Goal: Information Seeking & Learning: Learn about a topic

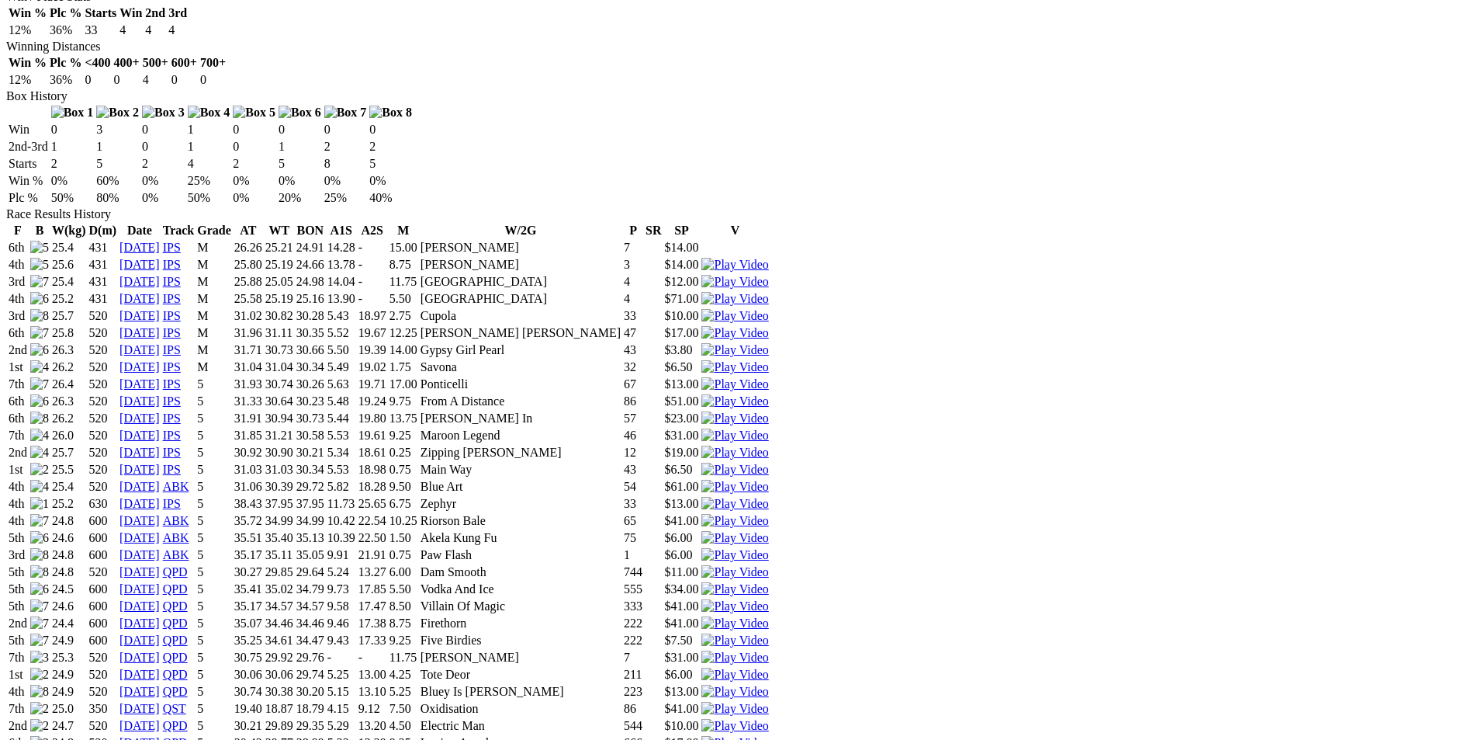
scroll to position [931, 0]
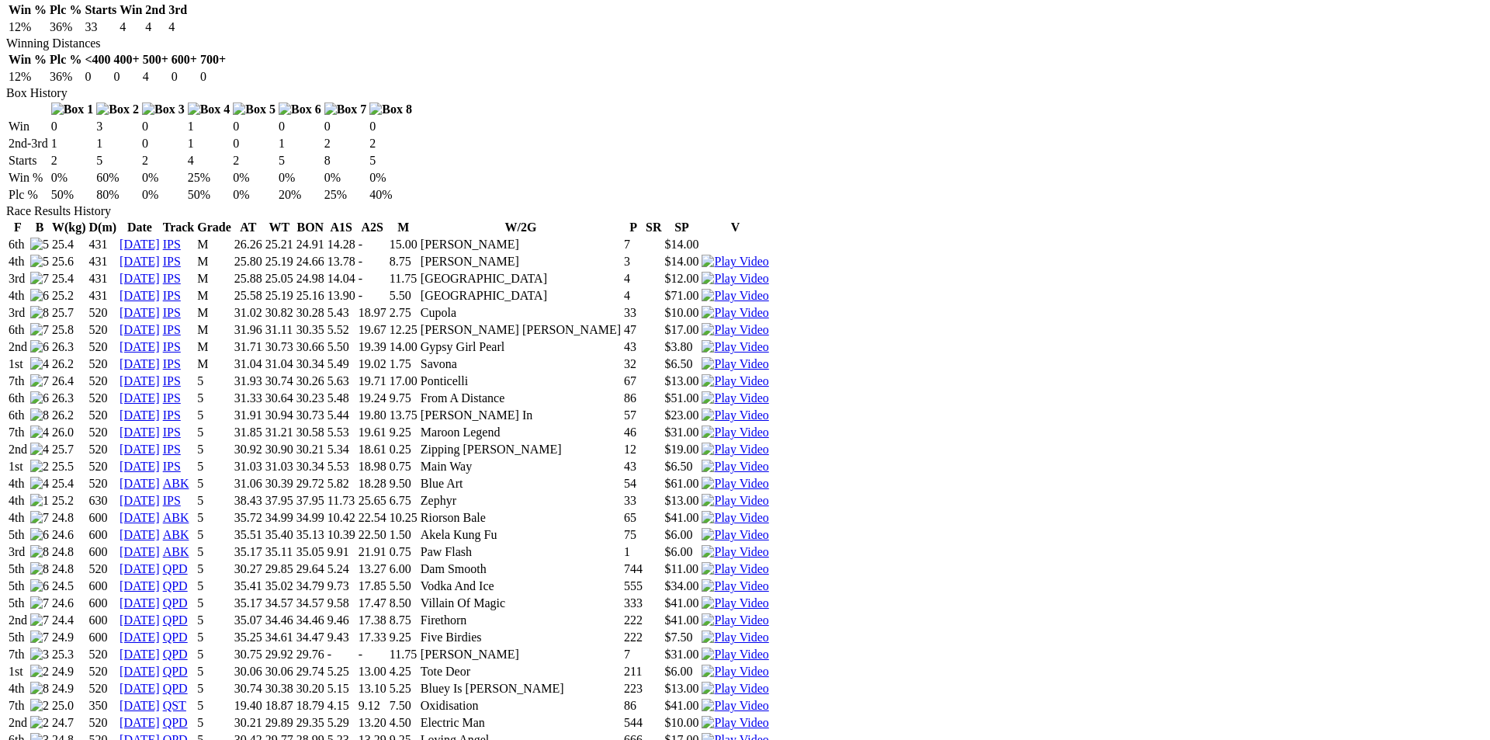
click at [768, 681] on img at bounding box center [735, 688] width 67 height 14
click at [768, 664] on img at bounding box center [735, 671] width 67 height 14
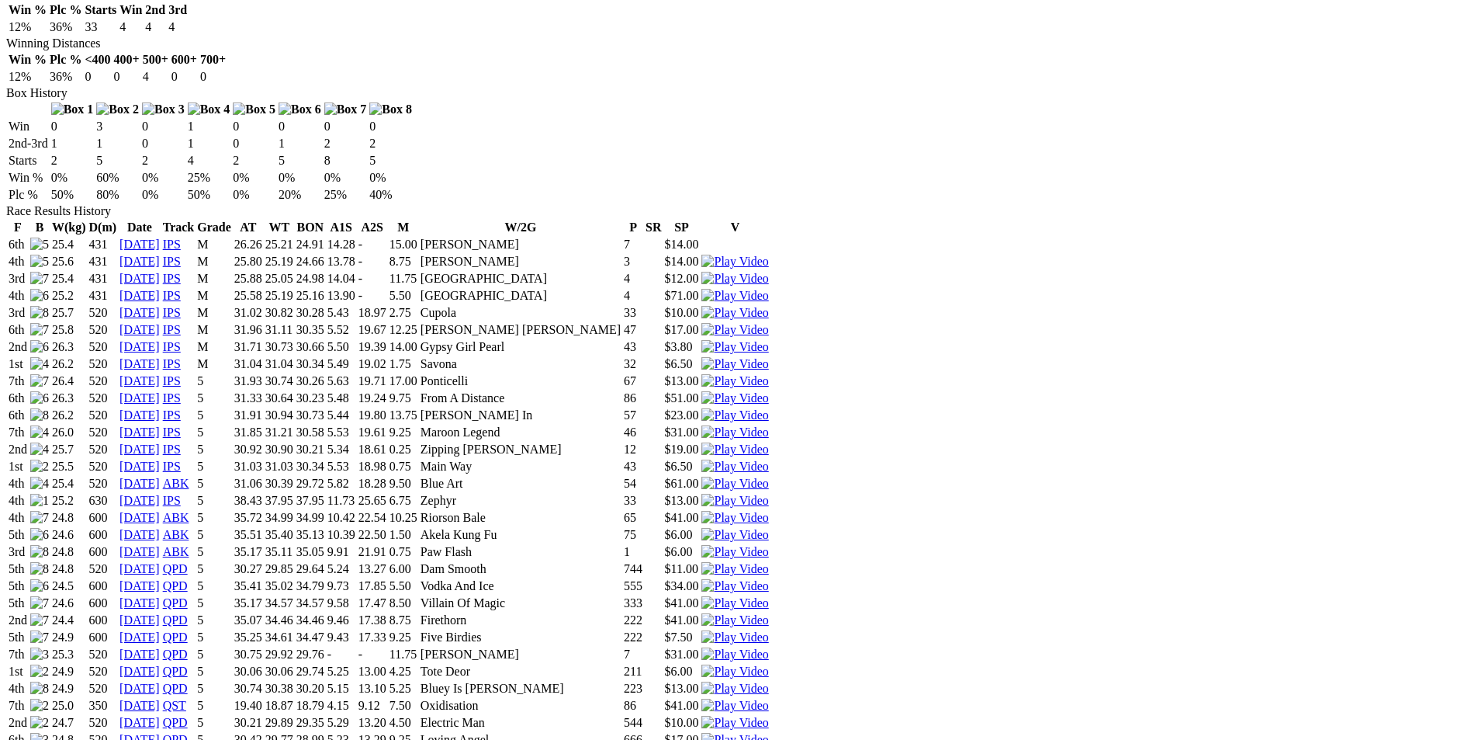
click at [768, 664] on img at bounding box center [735, 671] width 67 height 14
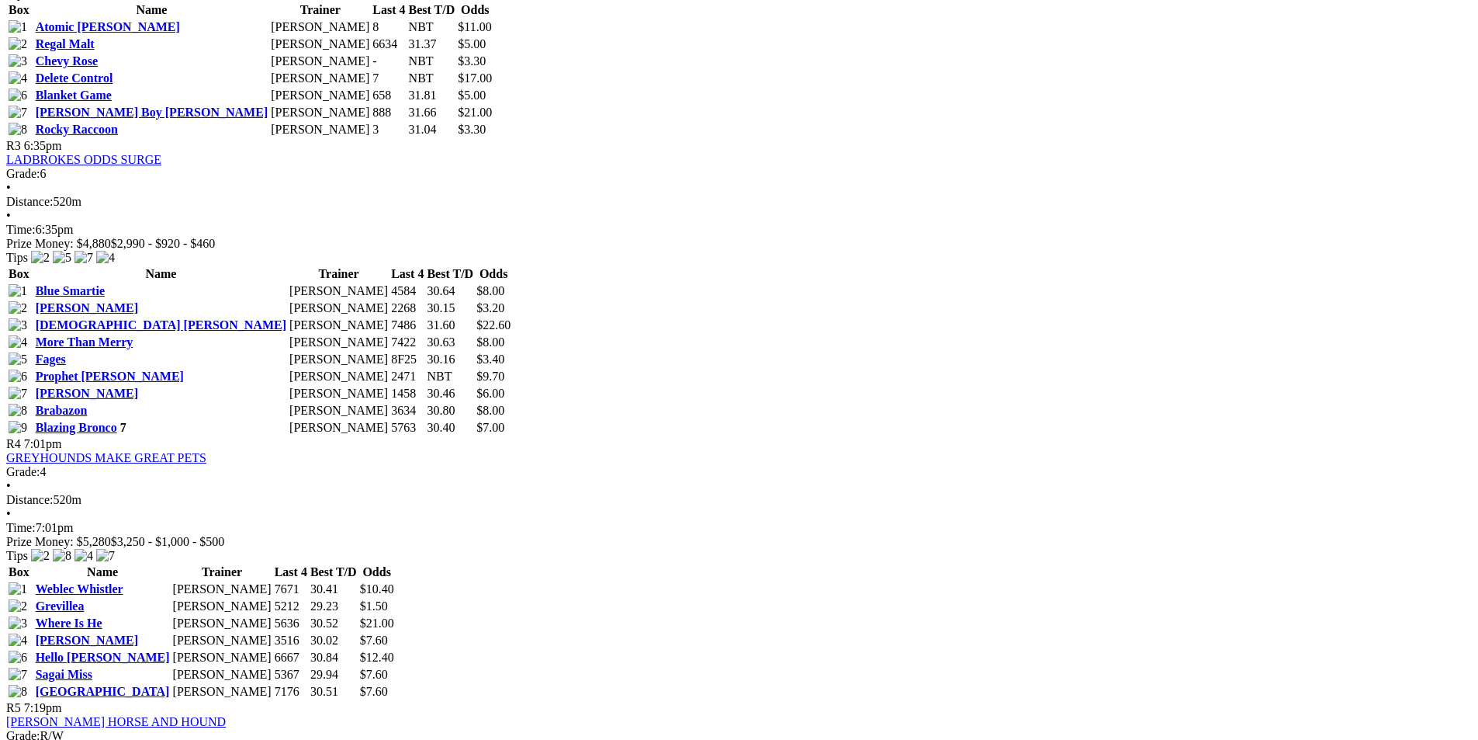
scroll to position [1397, 0]
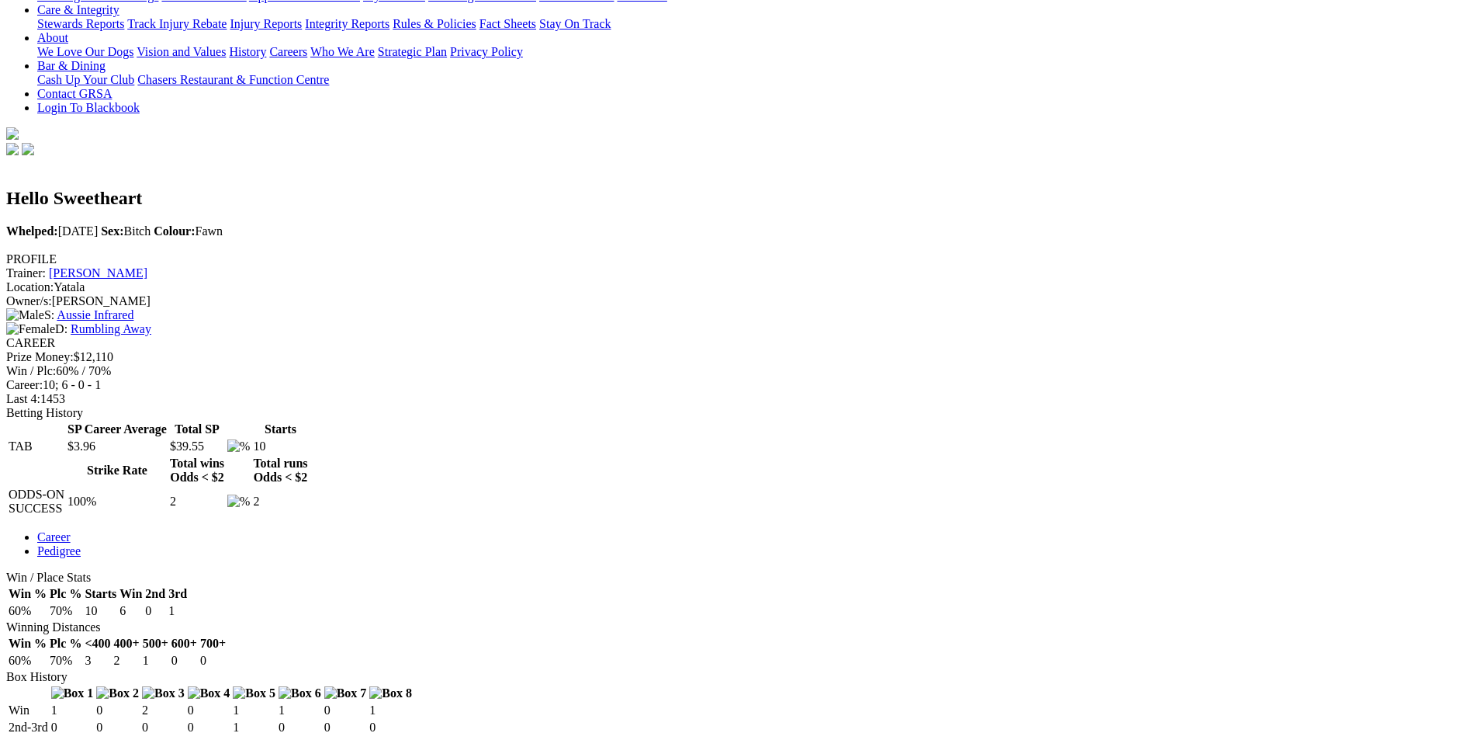
scroll to position [466, 0]
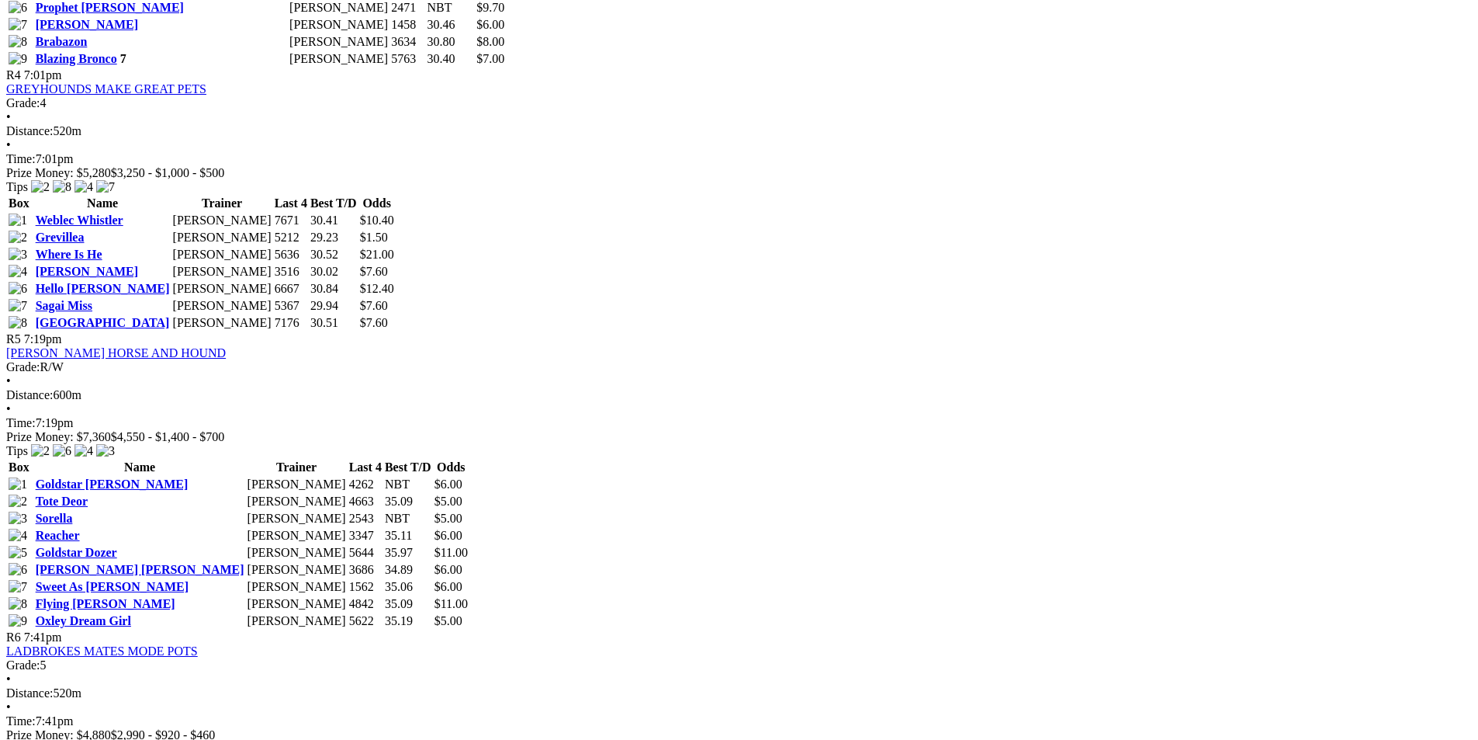
scroll to position [1630, 0]
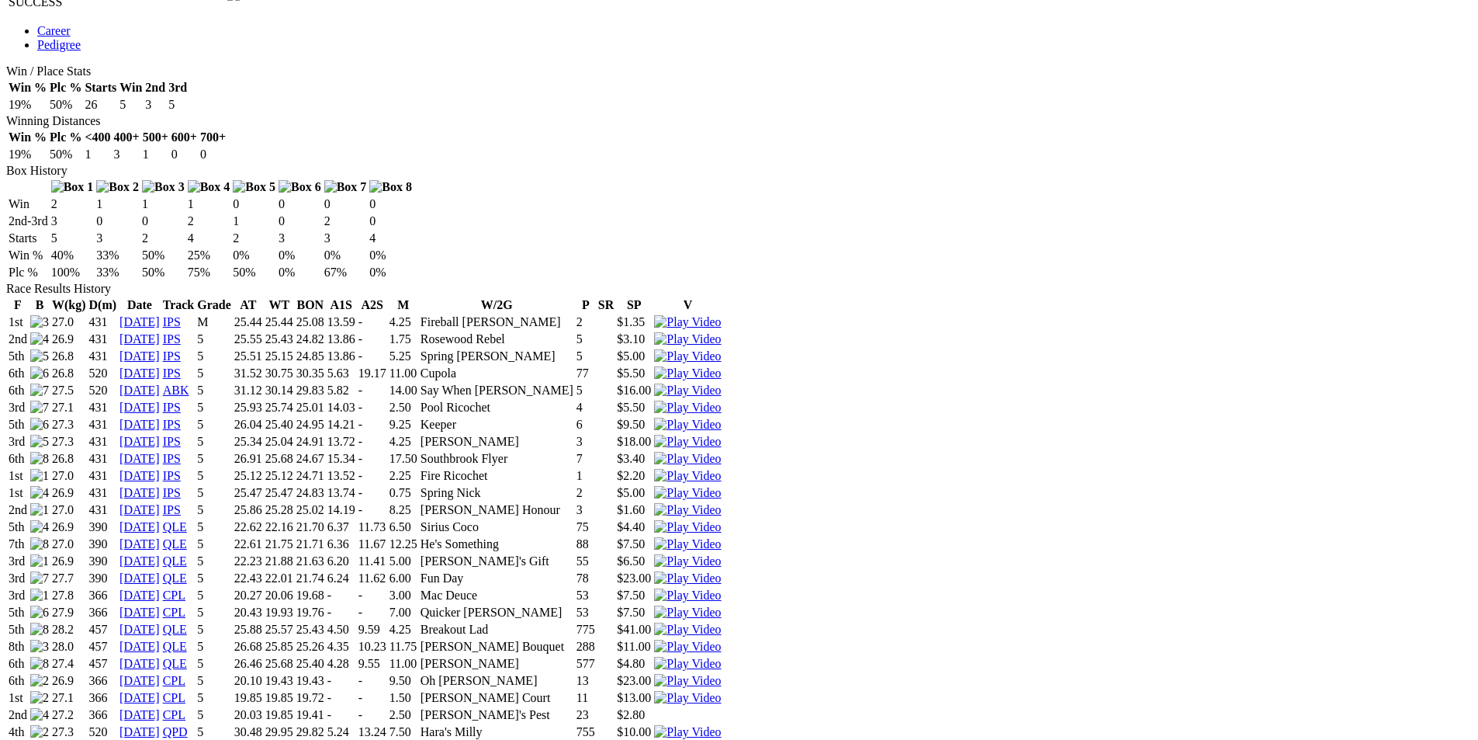
scroll to position [931, 0]
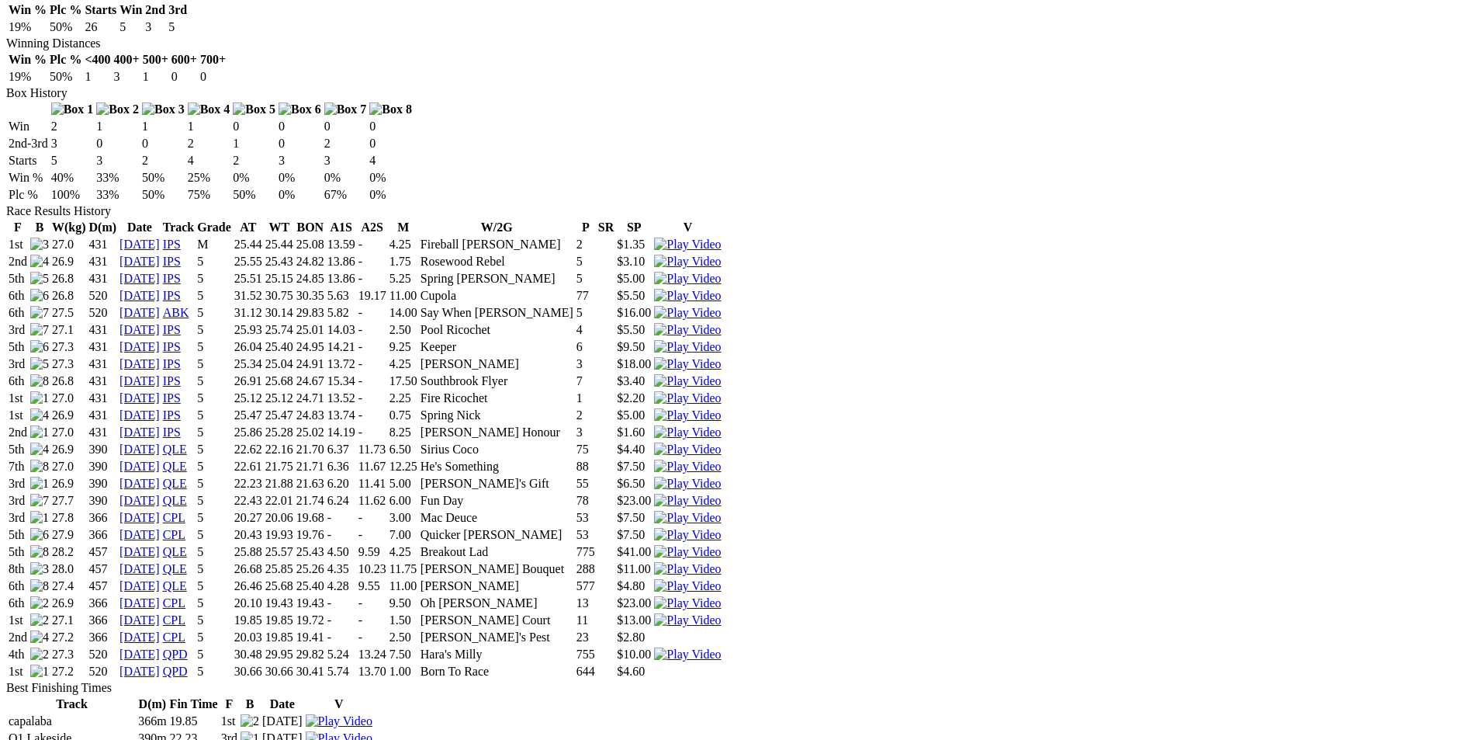
click at [721, 647] on img at bounding box center [687, 654] width 67 height 14
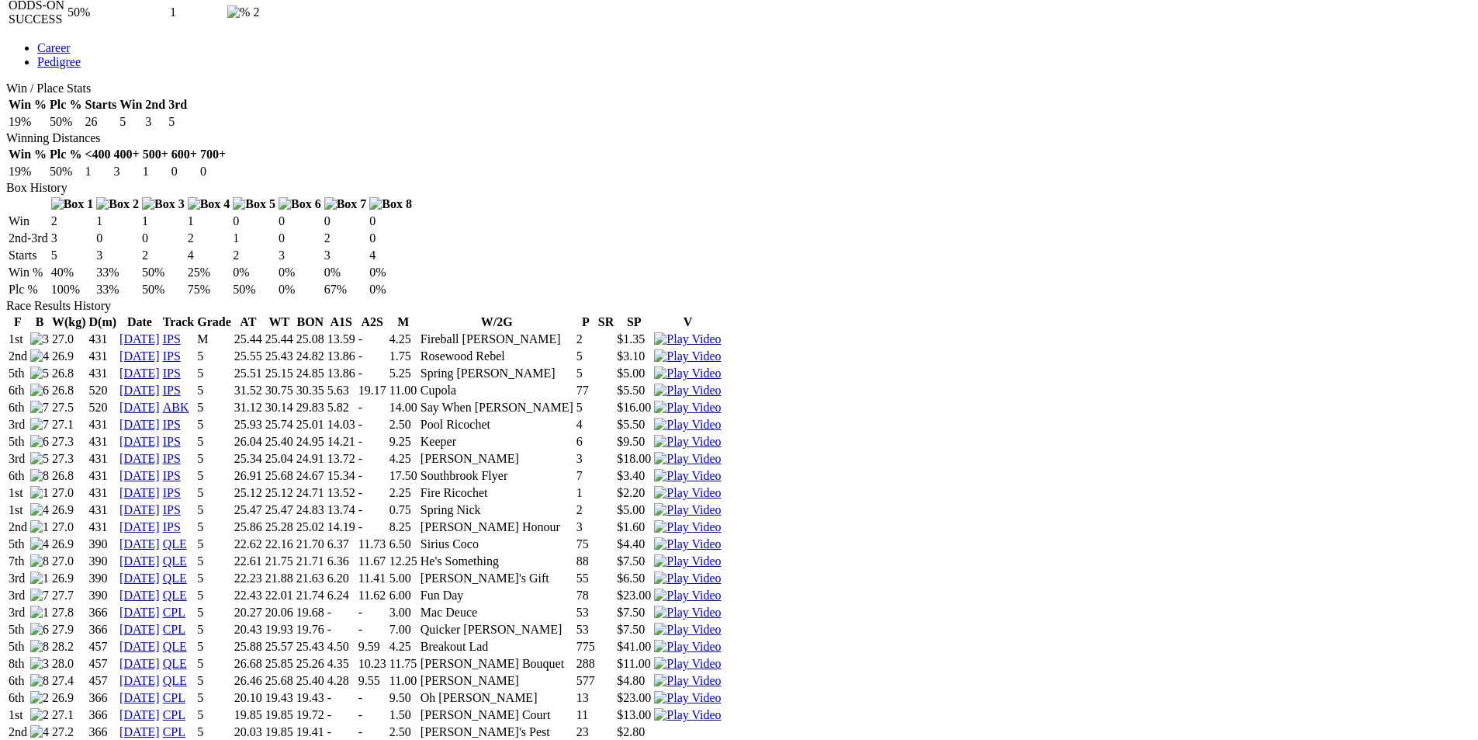
scroll to position [854, 0]
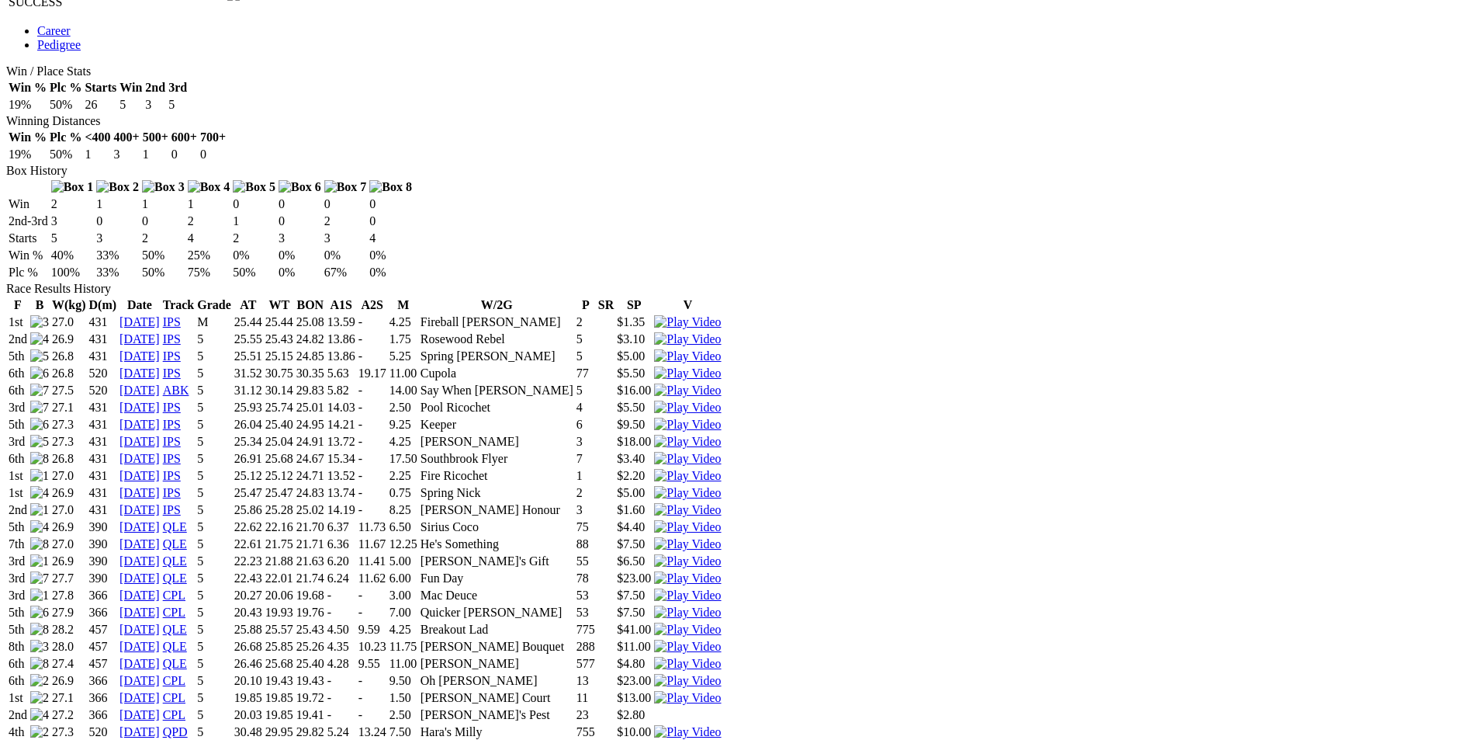
click at [721, 622] on img at bounding box center [687, 629] width 67 height 14
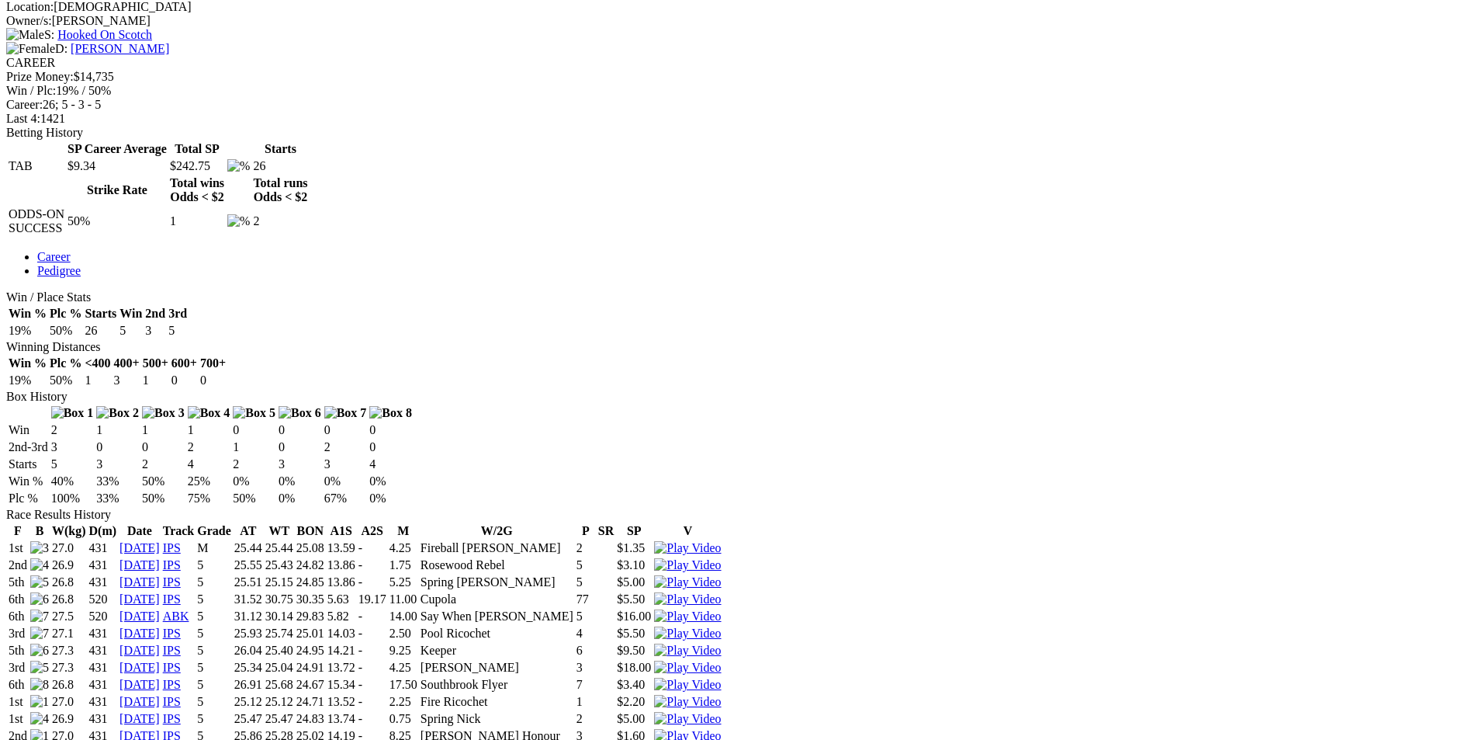
scroll to position [388, 0]
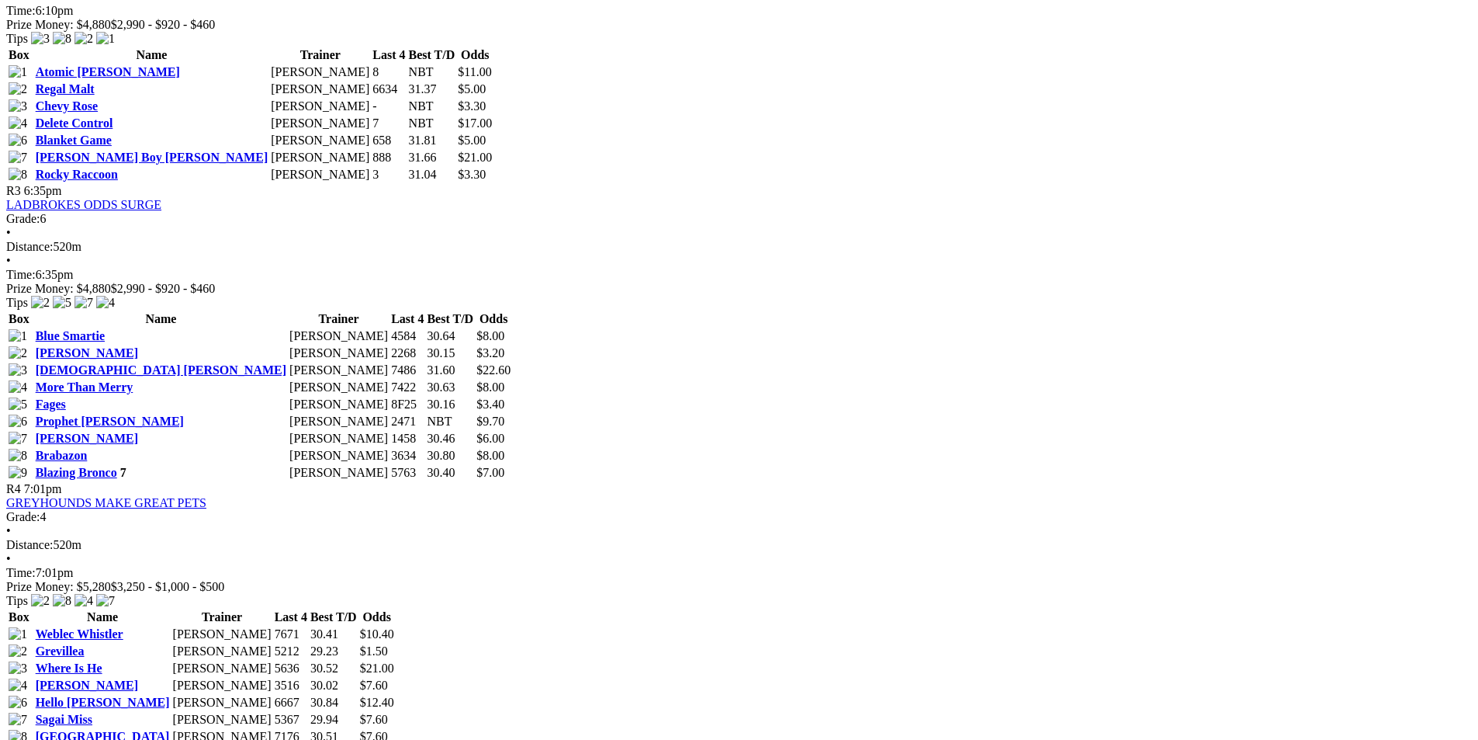
scroll to position [1474, 0]
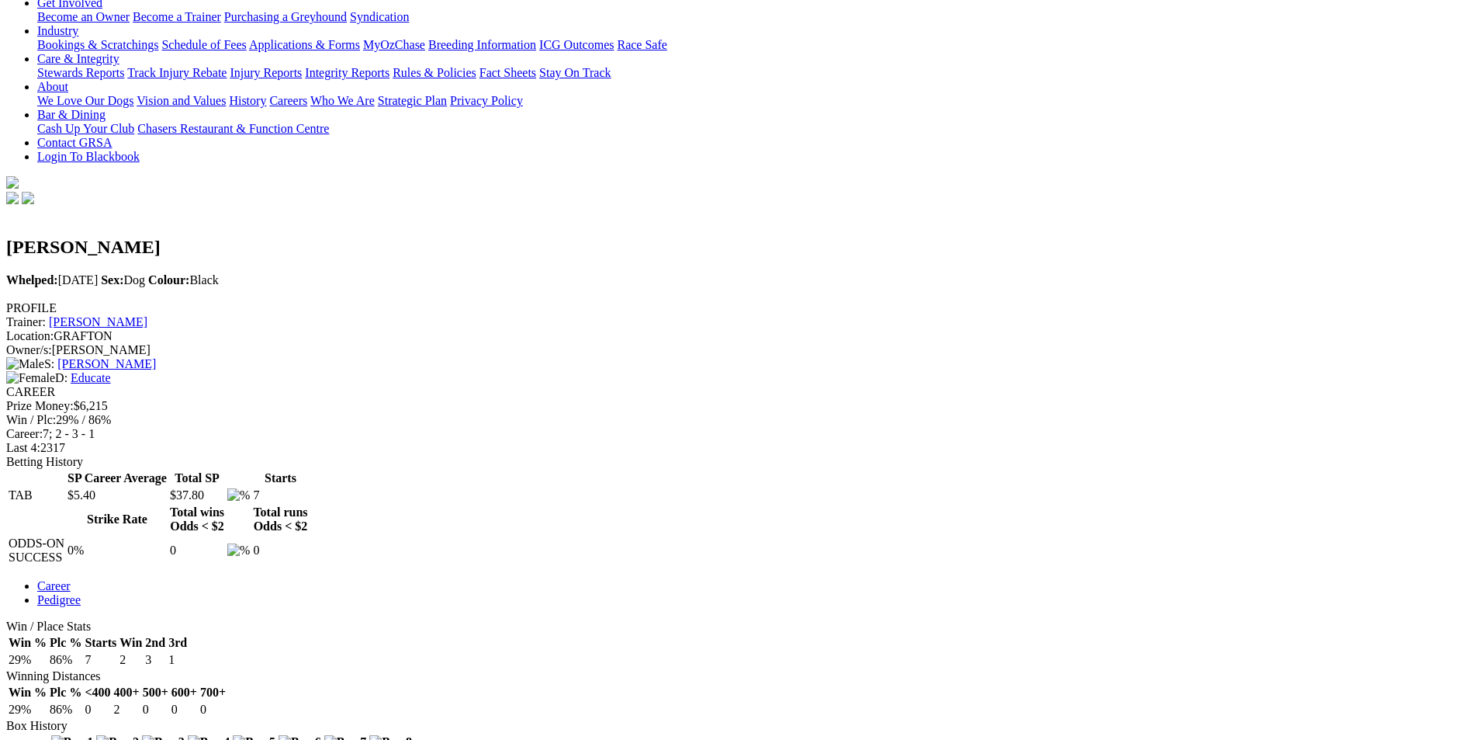
scroll to position [388, 0]
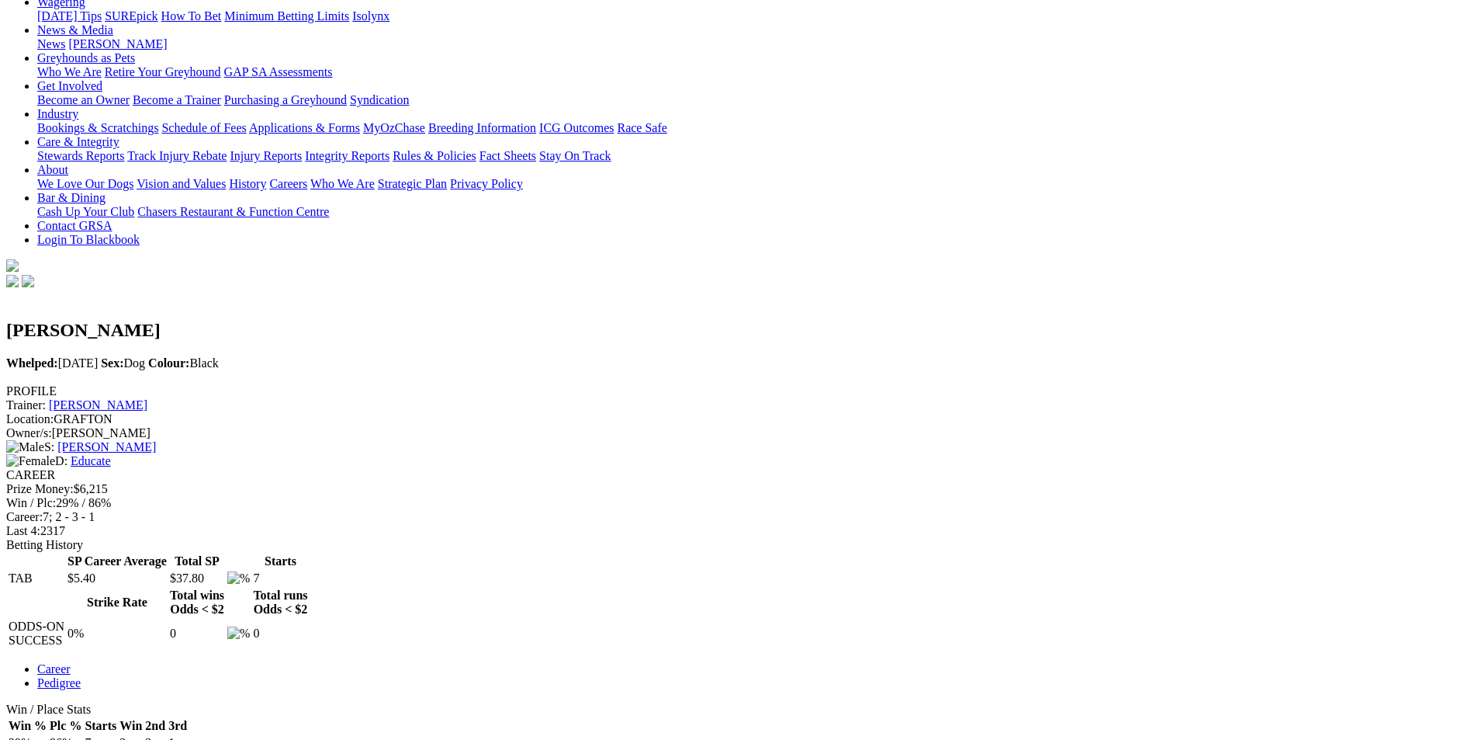
scroll to position [0, 0]
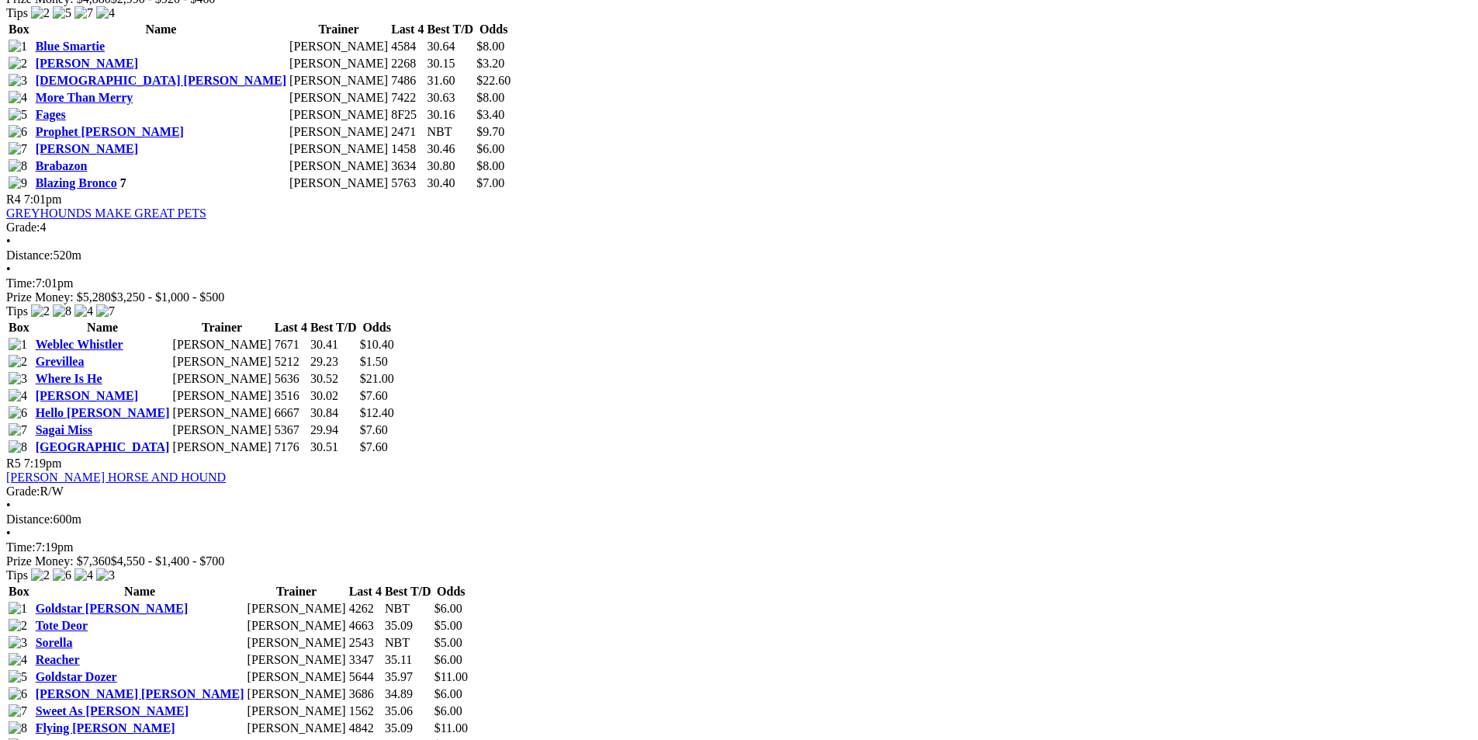
scroll to position [1474, 0]
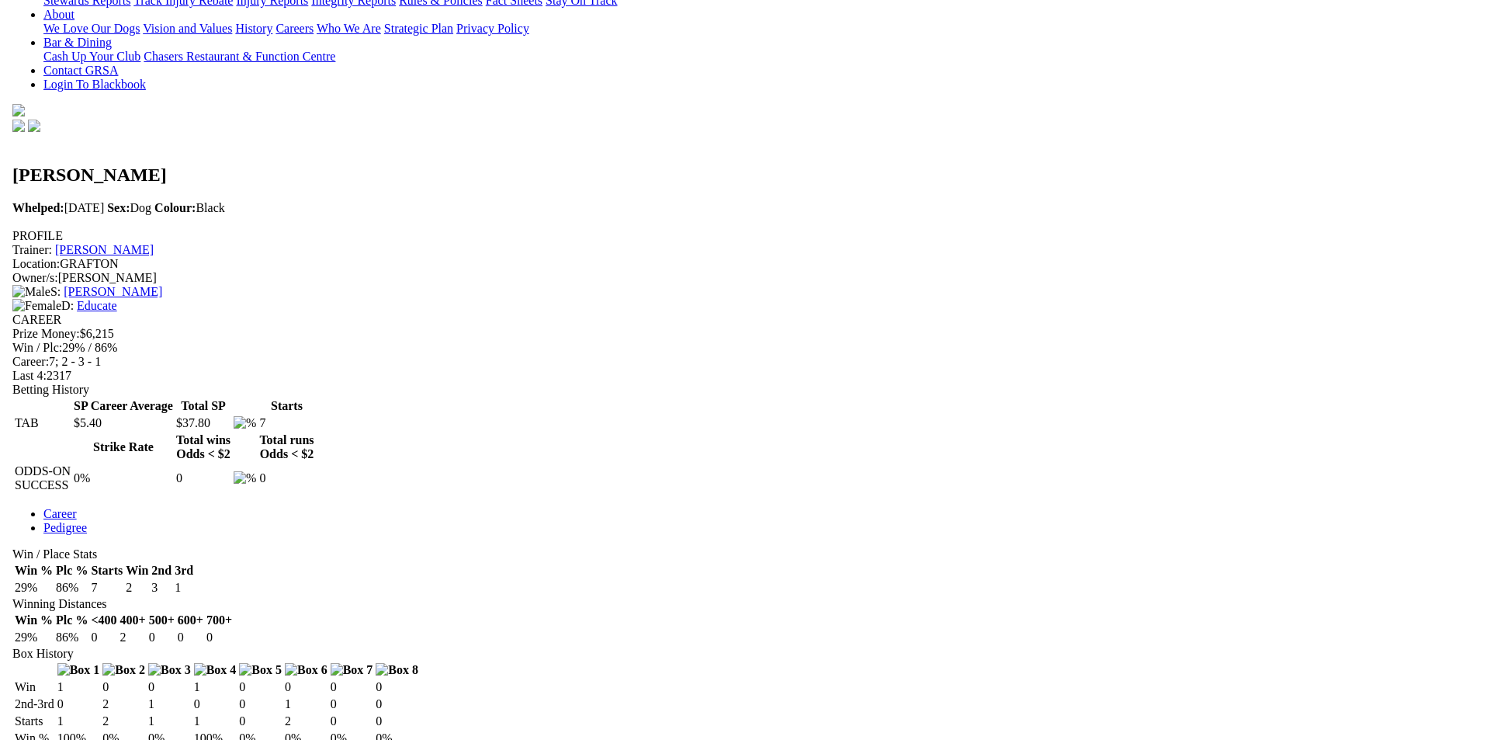
scroll to position [543, 0]
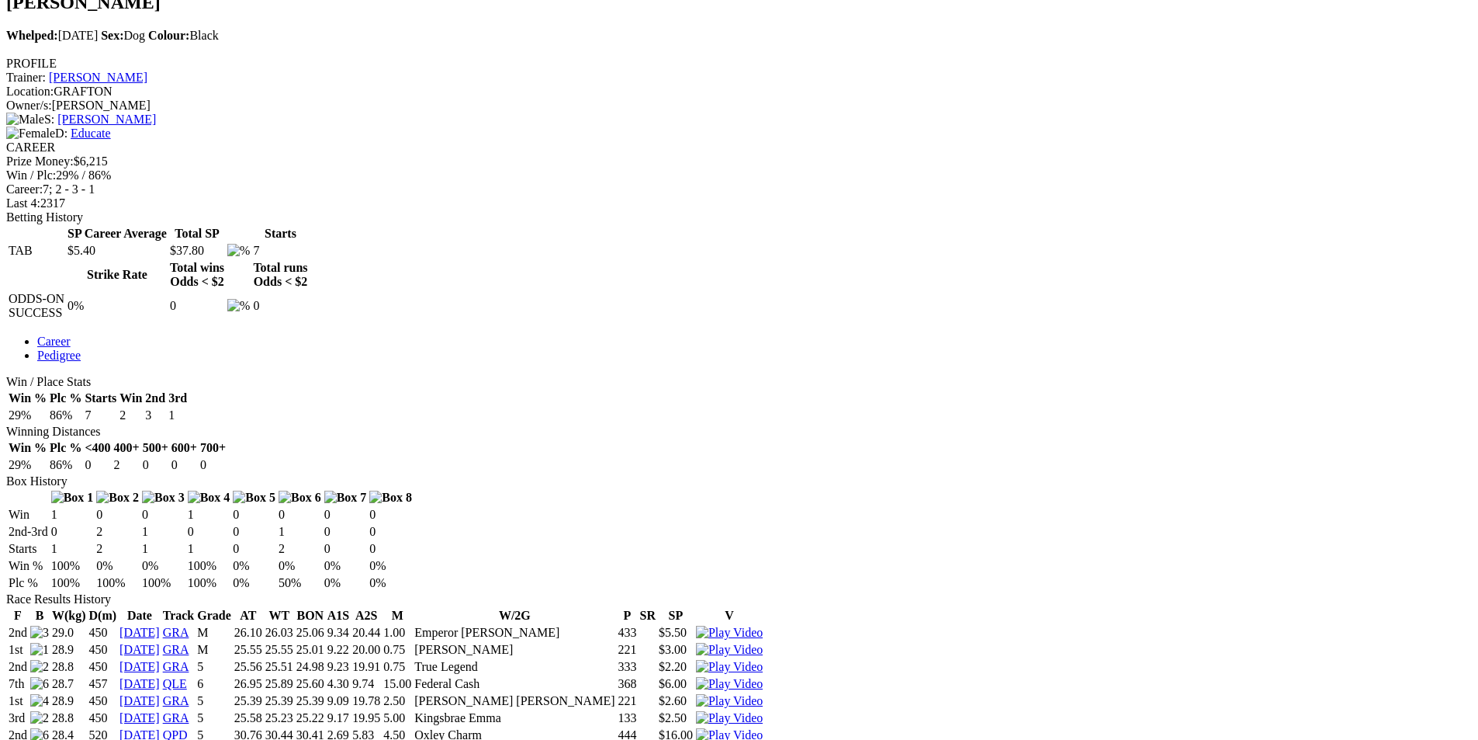
click at [763, 711] on img at bounding box center [729, 718] width 67 height 14
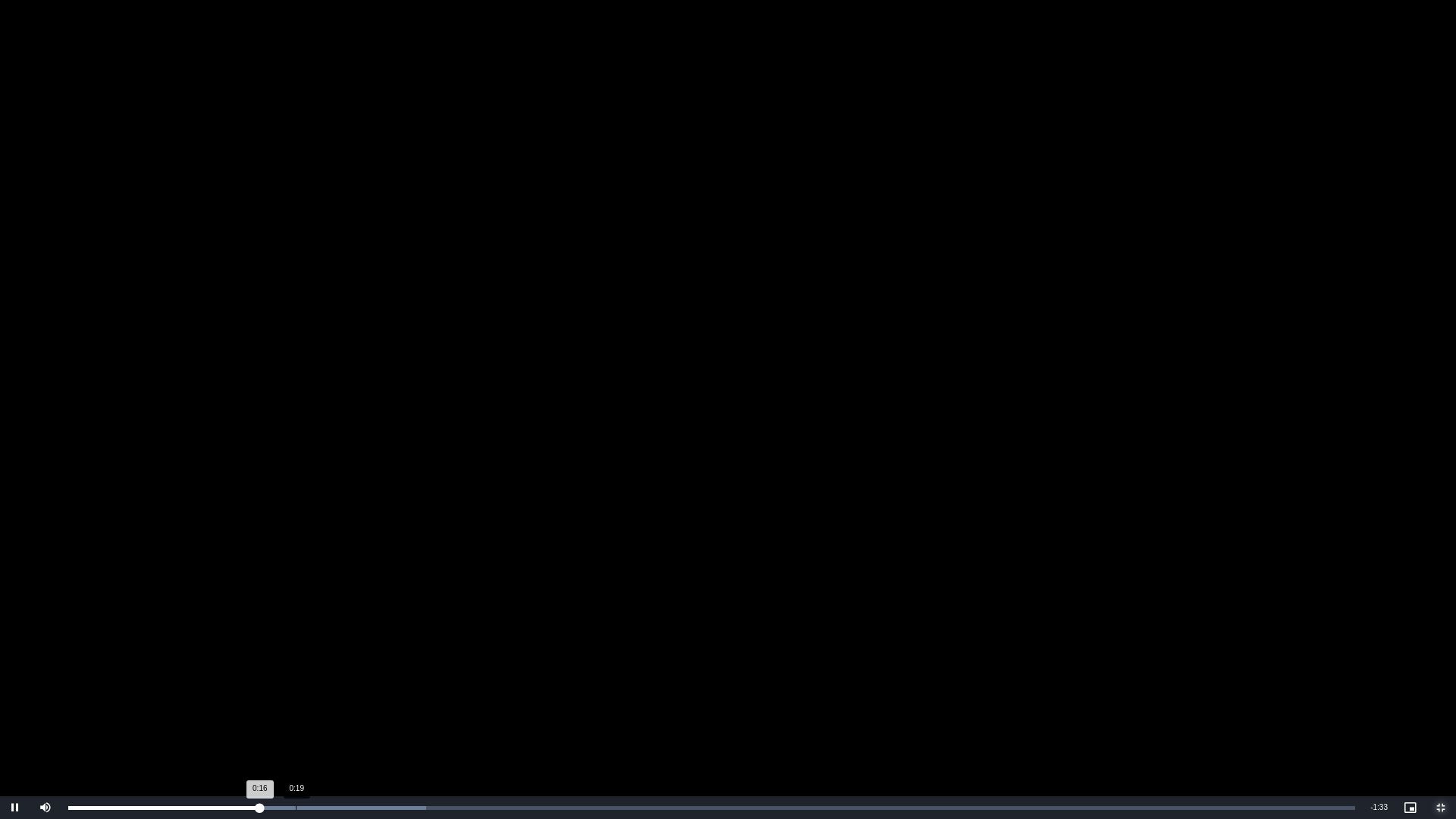
click at [296, 722] on div "0:19" at bounding box center [296, 808] width 1 height 4
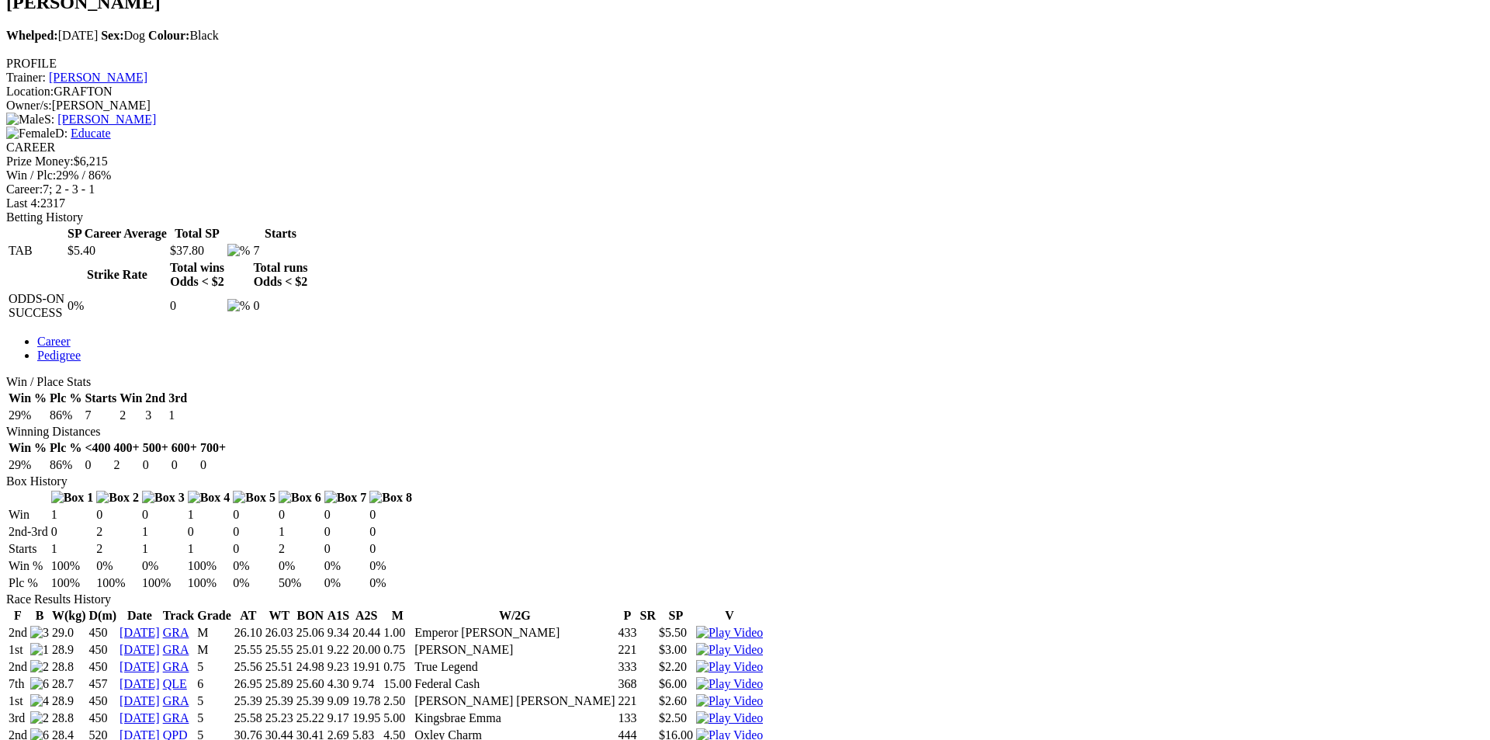
click at [763, 694] on img at bounding box center [729, 701] width 67 height 14
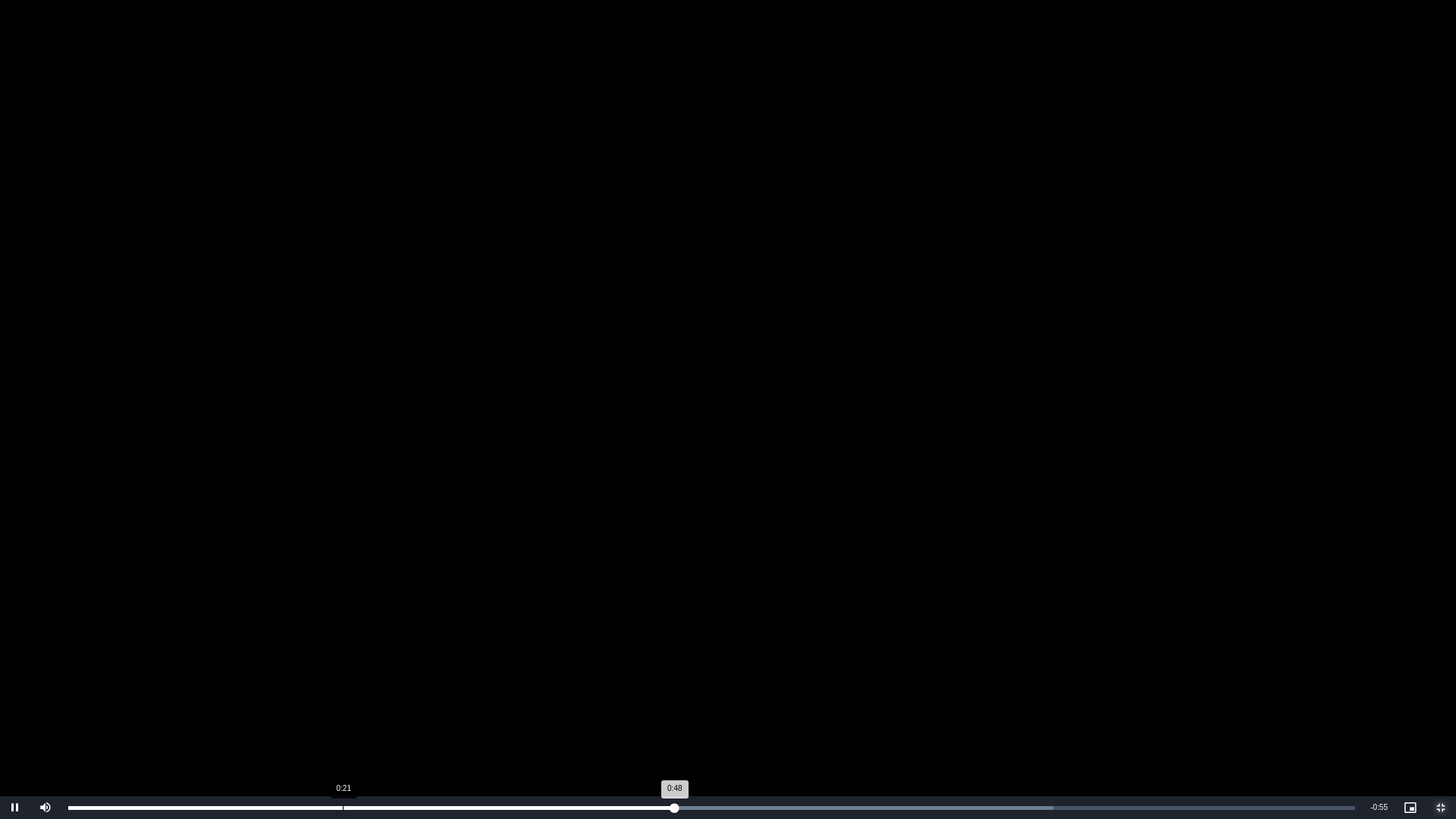
click at [343, 722] on div "0:21" at bounding box center [343, 808] width 1 height 4
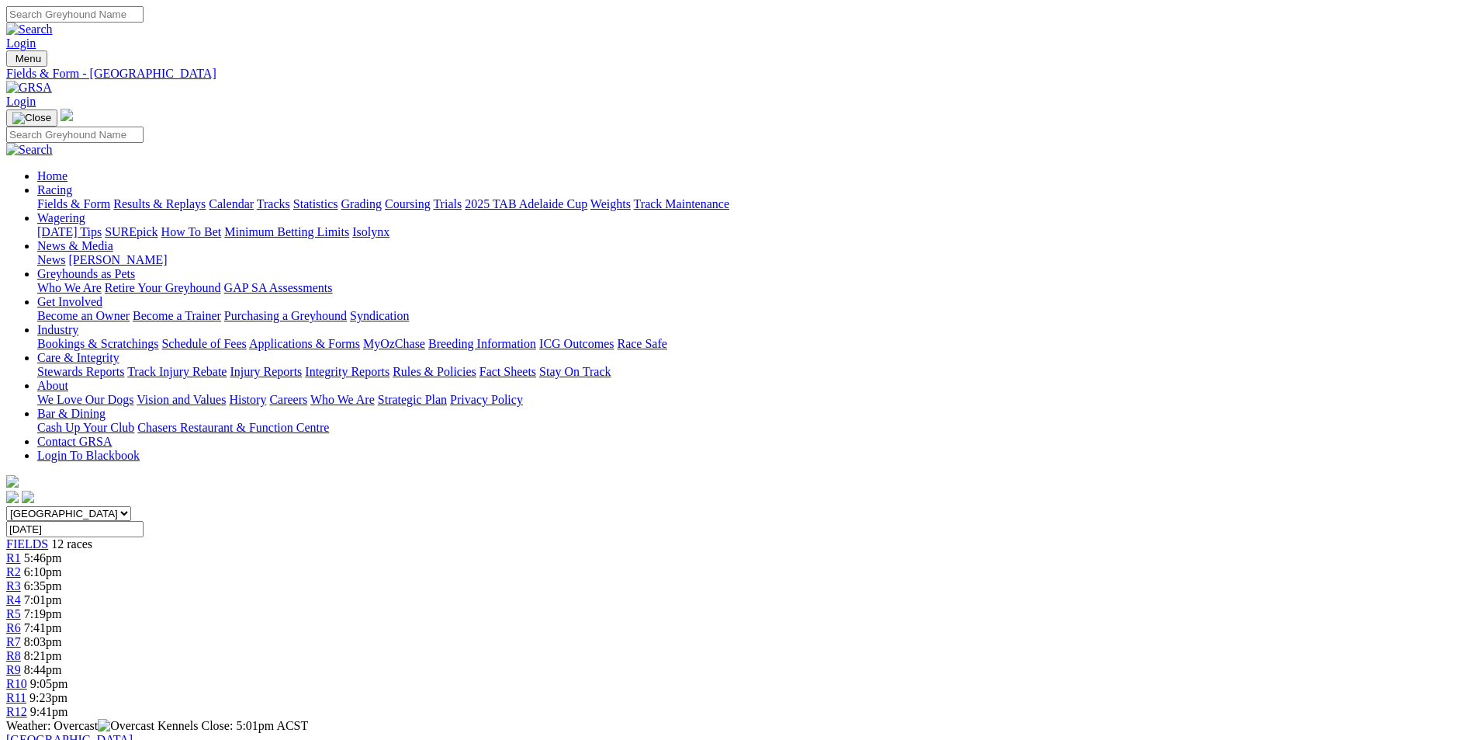
click at [21, 649] on span "R8" at bounding box center [13, 655] width 15 height 13
click at [110, 197] on link "Fields & Form" at bounding box center [73, 203] width 73 height 13
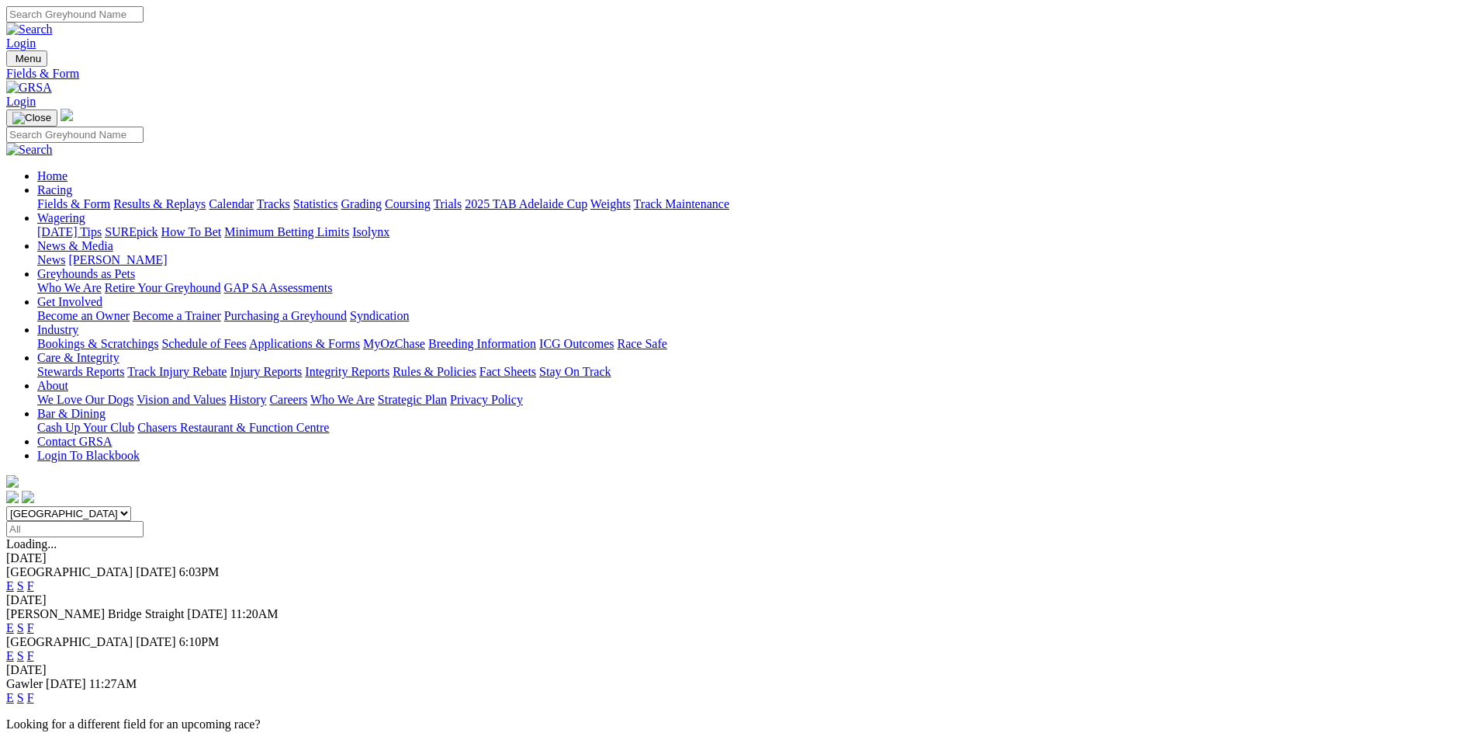
click at [131, 506] on select "[GEOGRAPHIC_DATA] [GEOGRAPHIC_DATA] [GEOGRAPHIC_DATA] [GEOGRAPHIC_DATA] [GEOGRA…" at bounding box center [68, 513] width 125 height 15
select select "QLD"
click at [131, 506] on select "[GEOGRAPHIC_DATA] [GEOGRAPHIC_DATA] [GEOGRAPHIC_DATA] [GEOGRAPHIC_DATA] [GEOGRA…" at bounding box center [68, 513] width 125 height 15
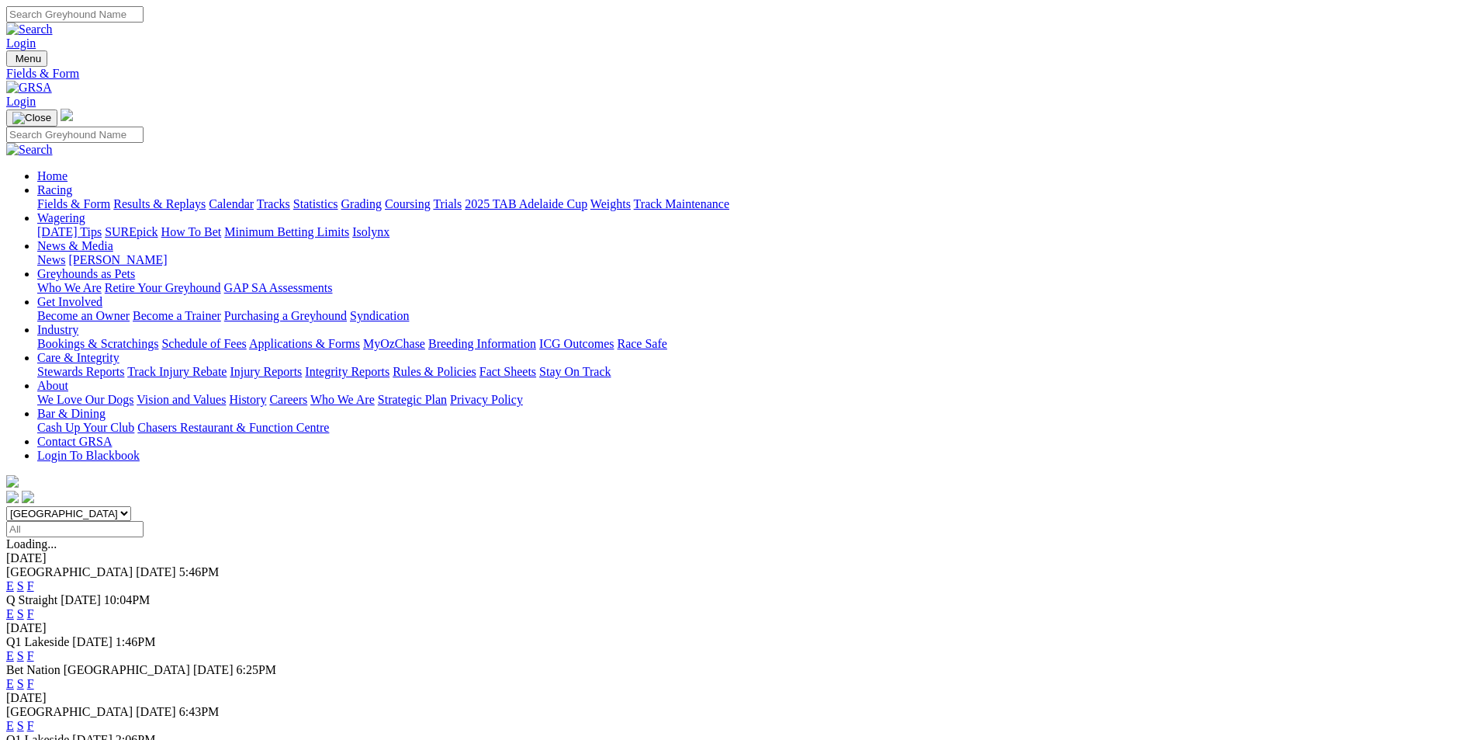
click at [14, 579] on link "E" at bounding box center [10, 585] width 8 height 13
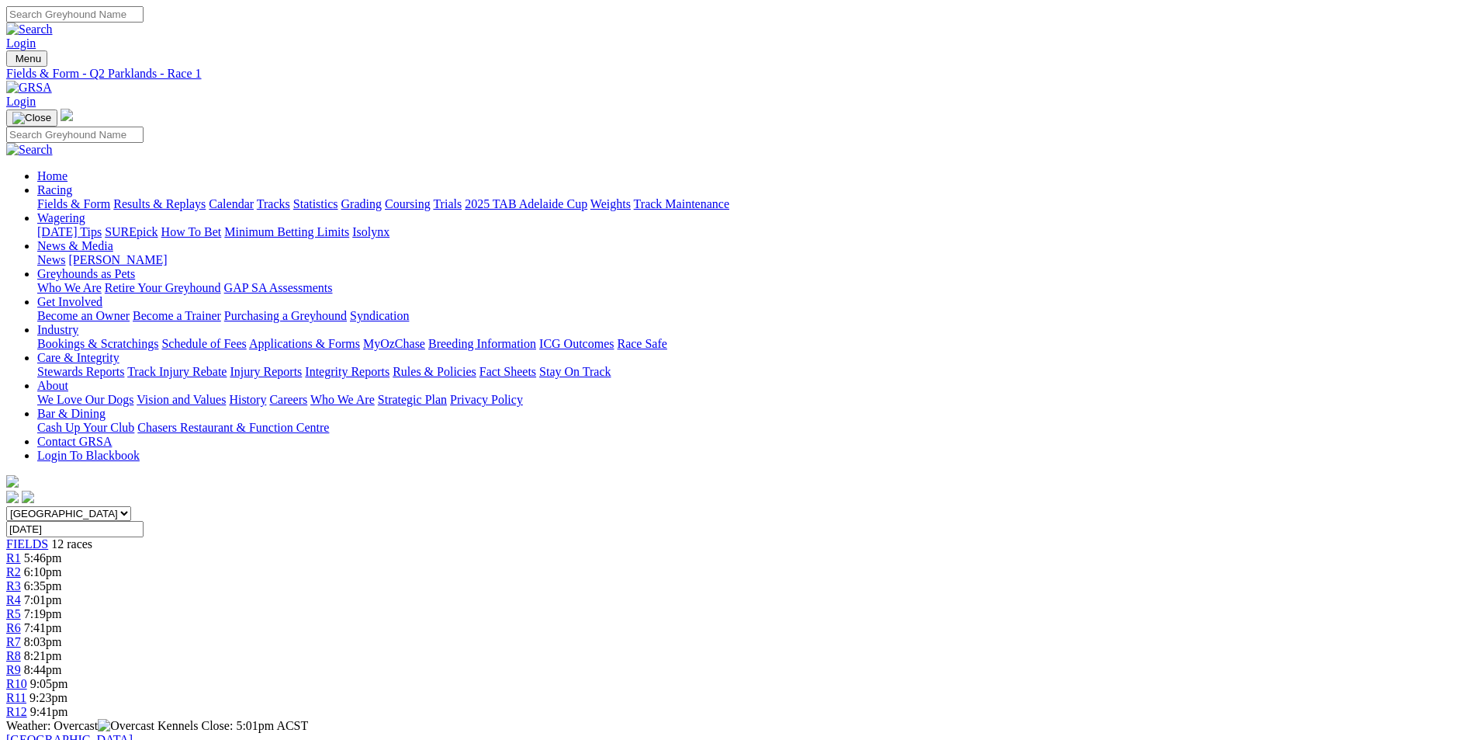
click at [893, 649] on div "R8 8:21pm" at bounding box center [739, 656] width 1466 height 14
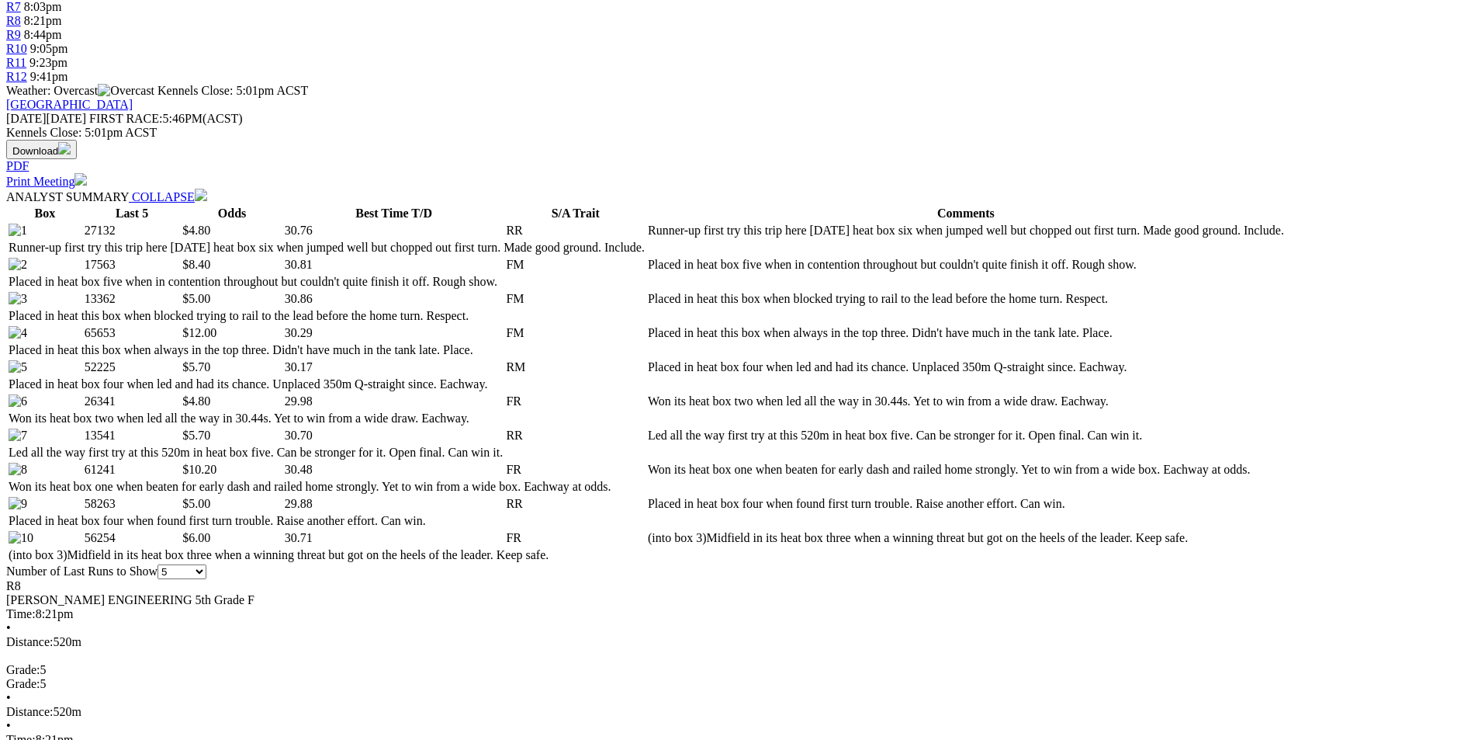
scroll to position [698, 0]
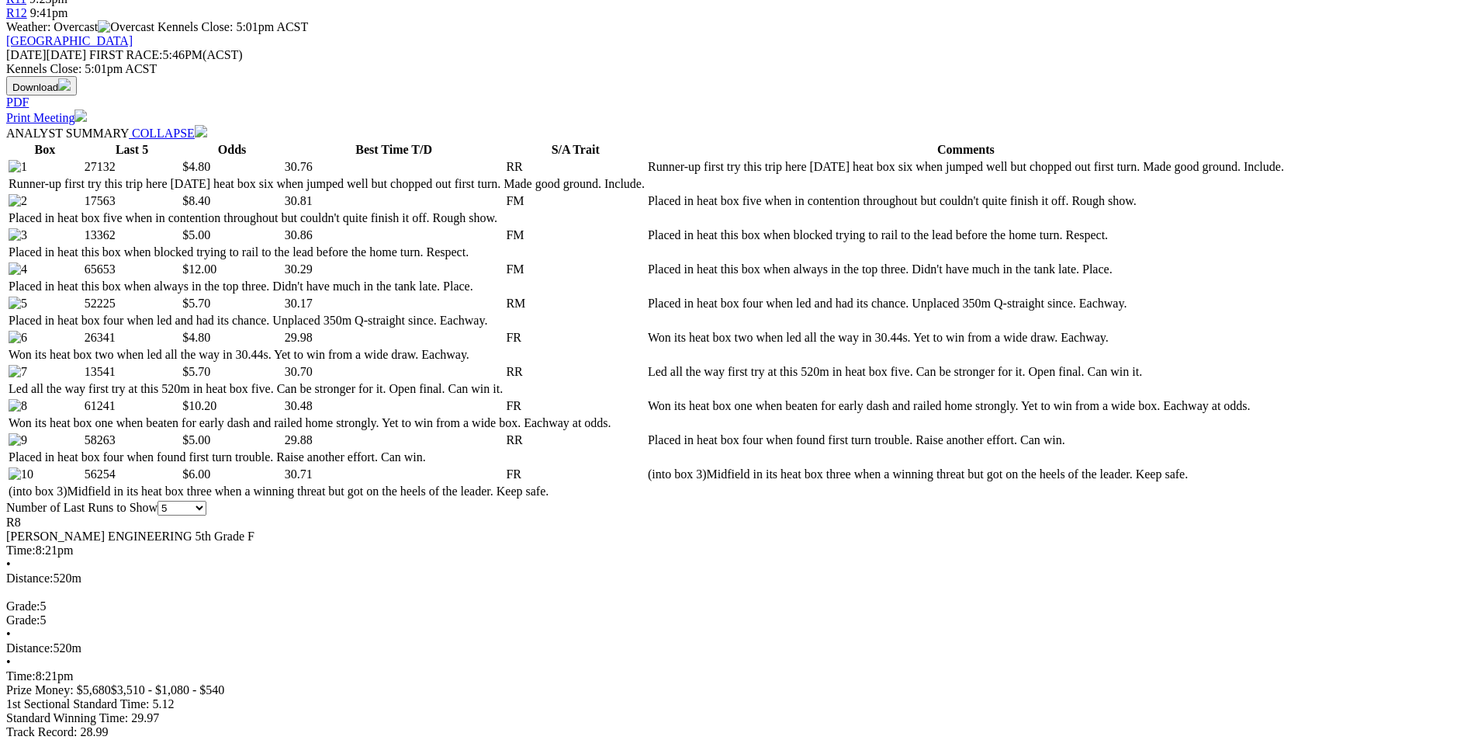
select select "10"
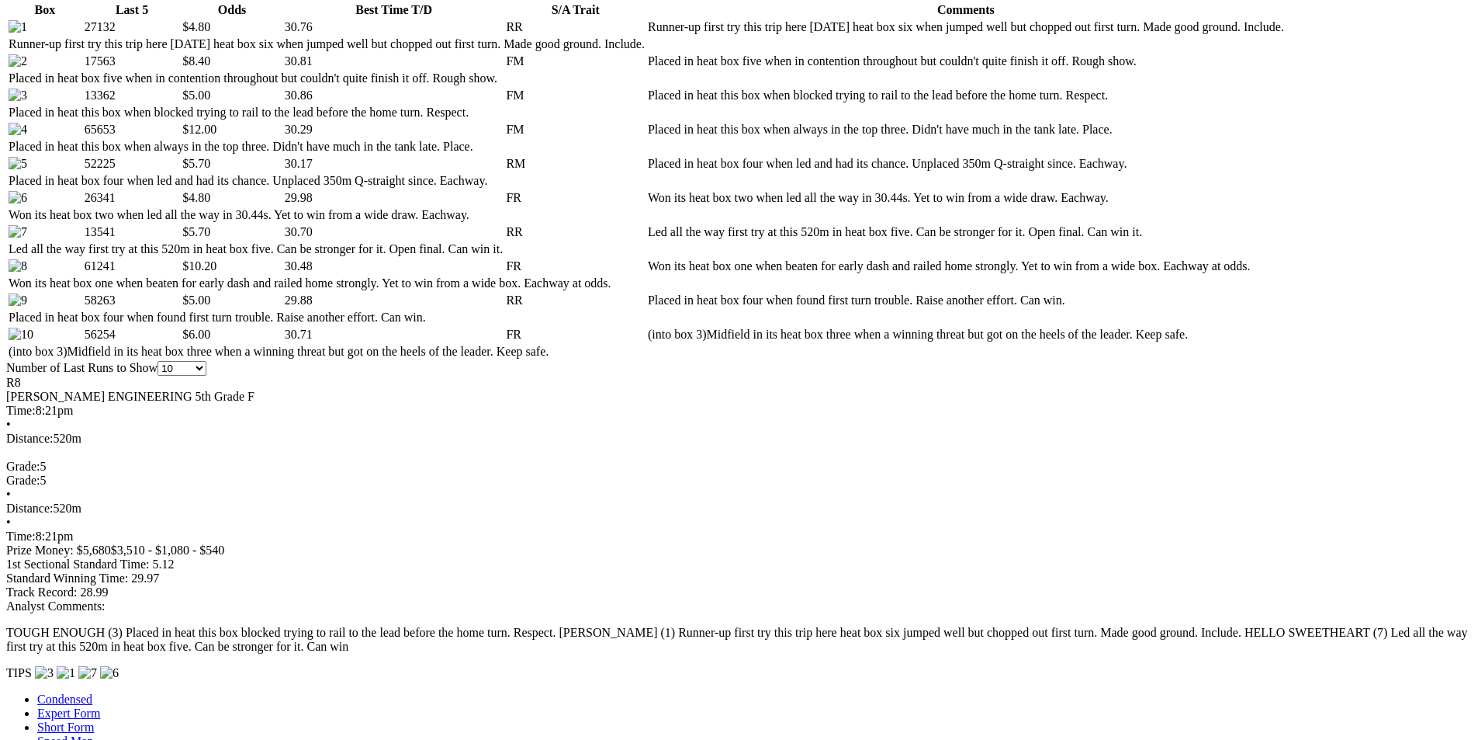
scroll to position [854, 0]
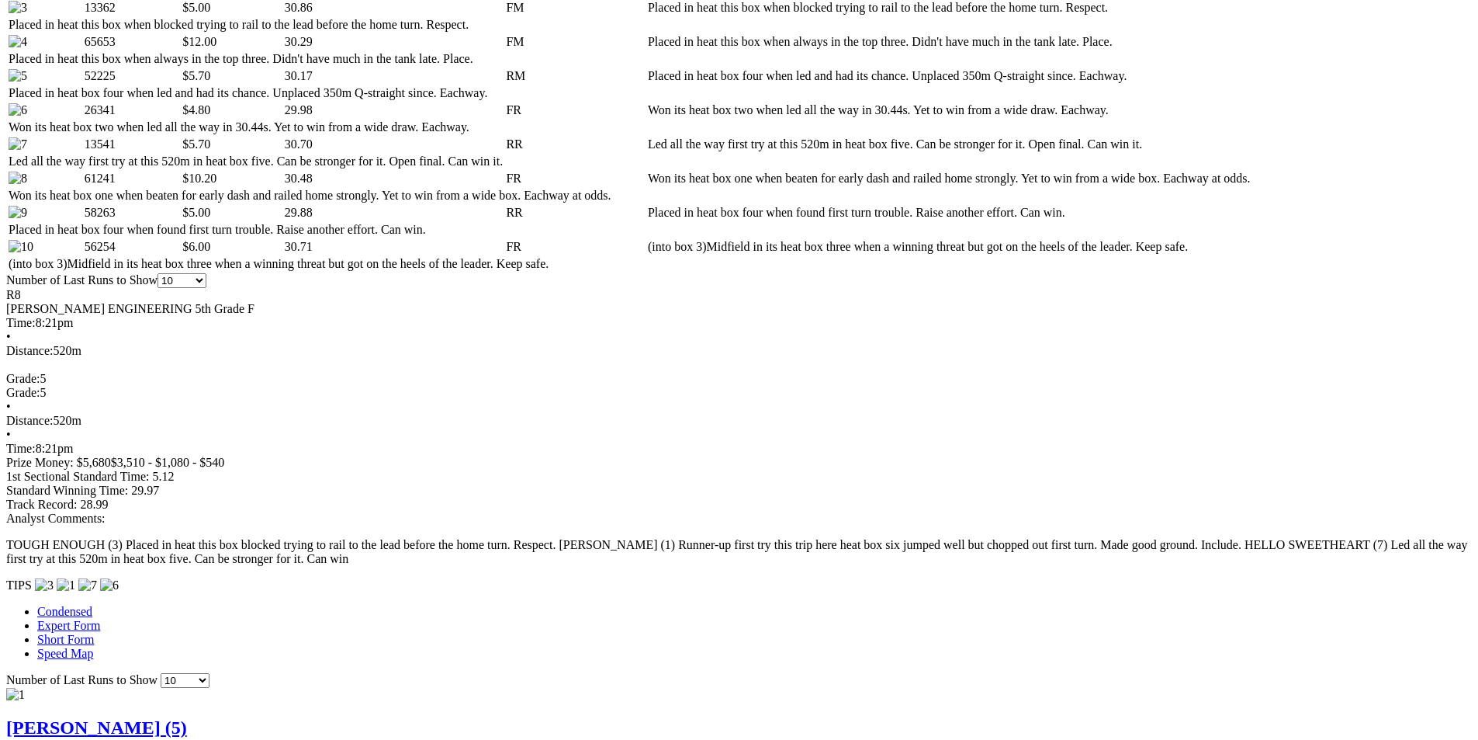
scroll to position [1086, 0]
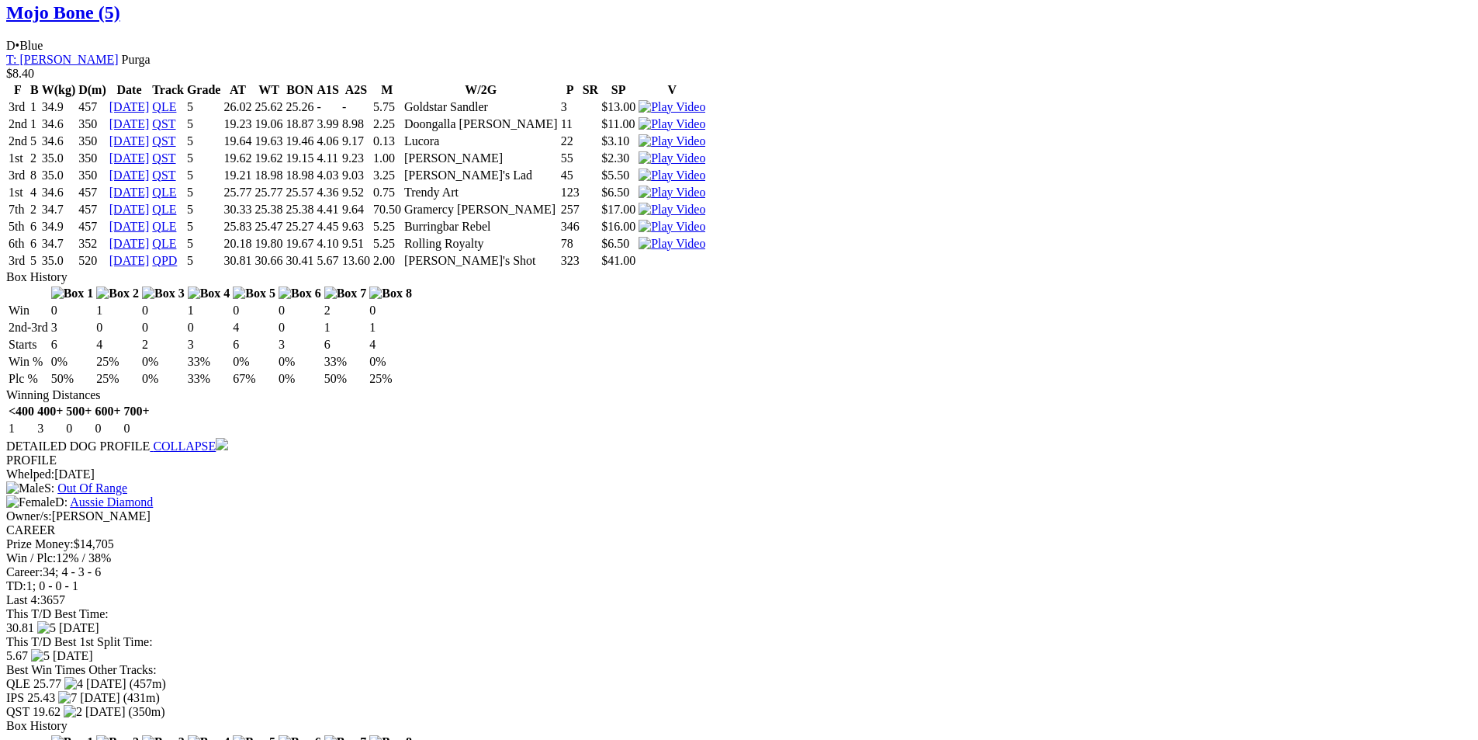
scroll to position [2406, 0]
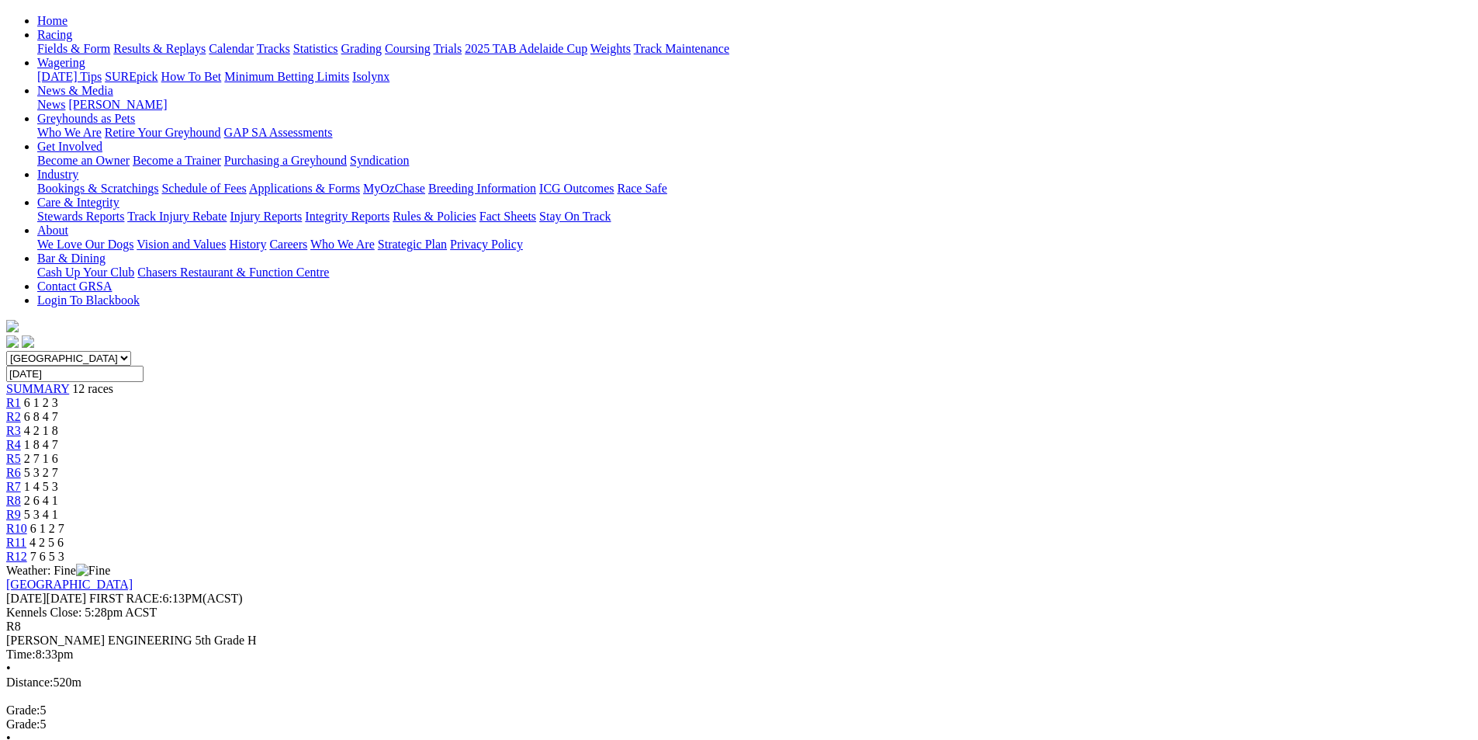
scroll to position [233, 0]
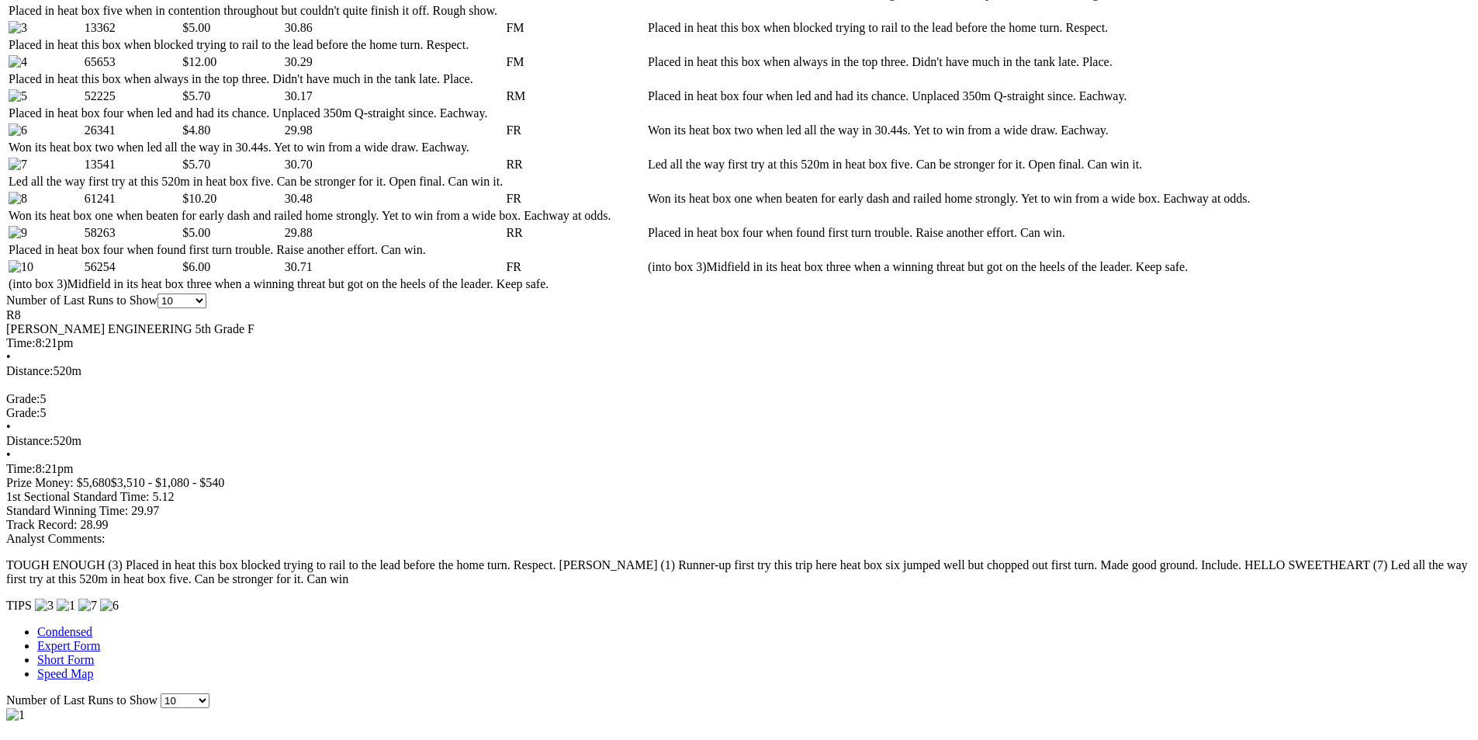
scroll to position [931, 0]
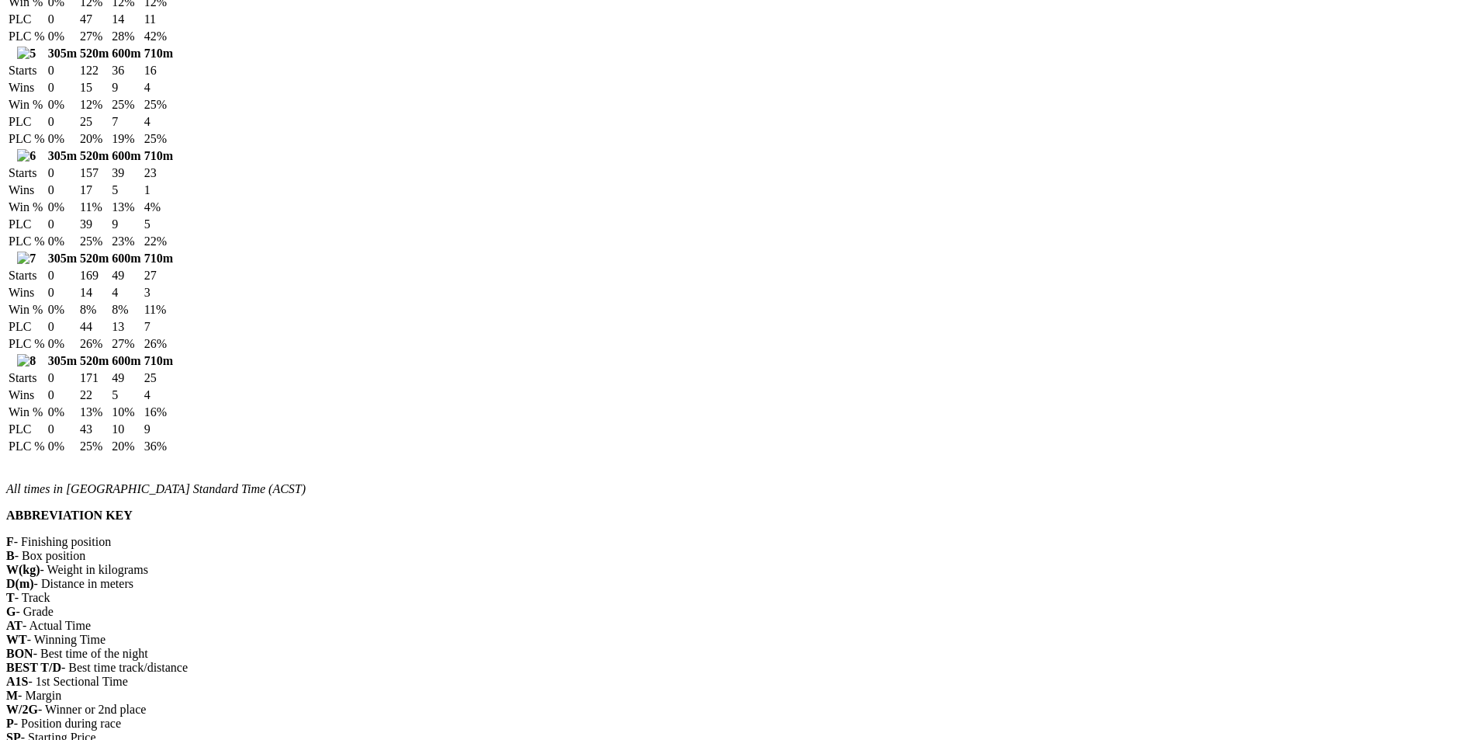
scroll to position [854, 0]
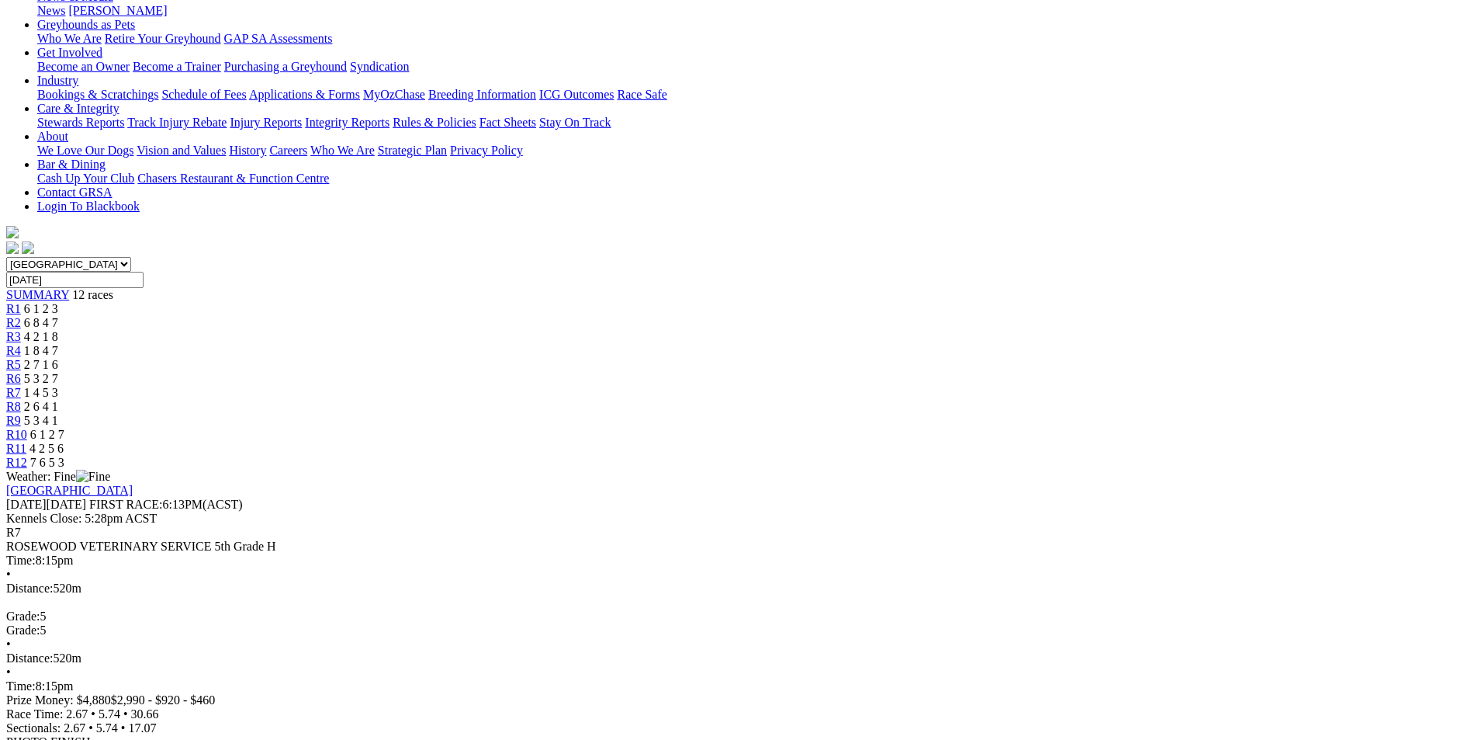
scroll to position [233, 0]
